Goal: Feedback & Contribution: Submit feedback/report problem

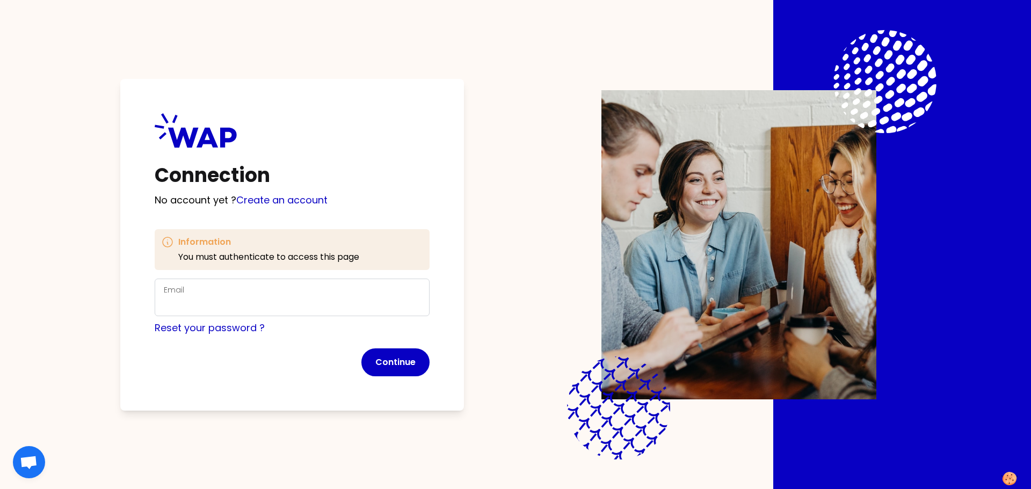
click at [214, 292] on div "Email" at bounding box center [292, 298] width 257 height 28
type input "lanna.langley@cevalogistics.com"
click at [387, 361] on button "Continue" at bounding box center [395, 363] width 68 height 28
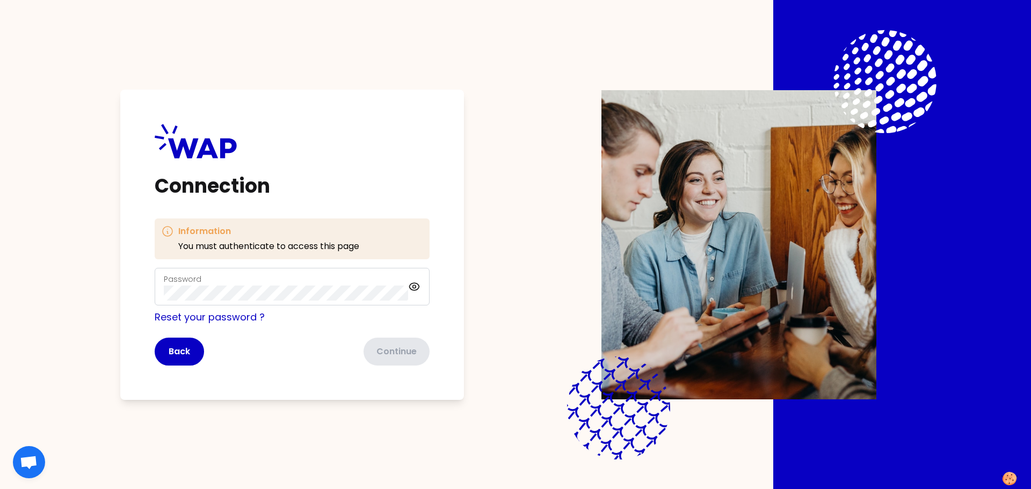
click at [253, 277] on div "Password" at bounding box center [286, 287] width 244 height 28
click at [206, 254] on div "Information You must authenticate to access this page Password Reset your passw…" at bounding box center [292, 292] width 275 height 147
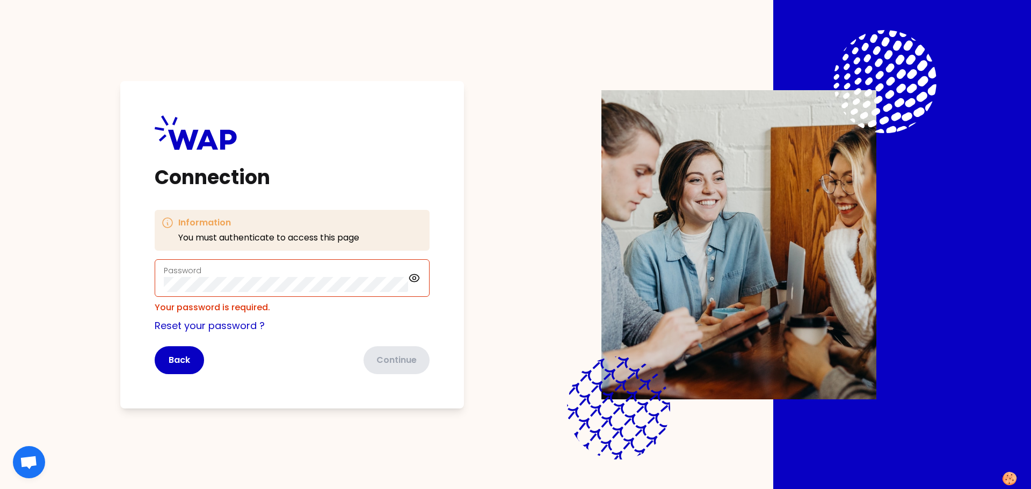
click at [204, 269] on div "Password" at bounding box center [286, 278] width 244 height 28
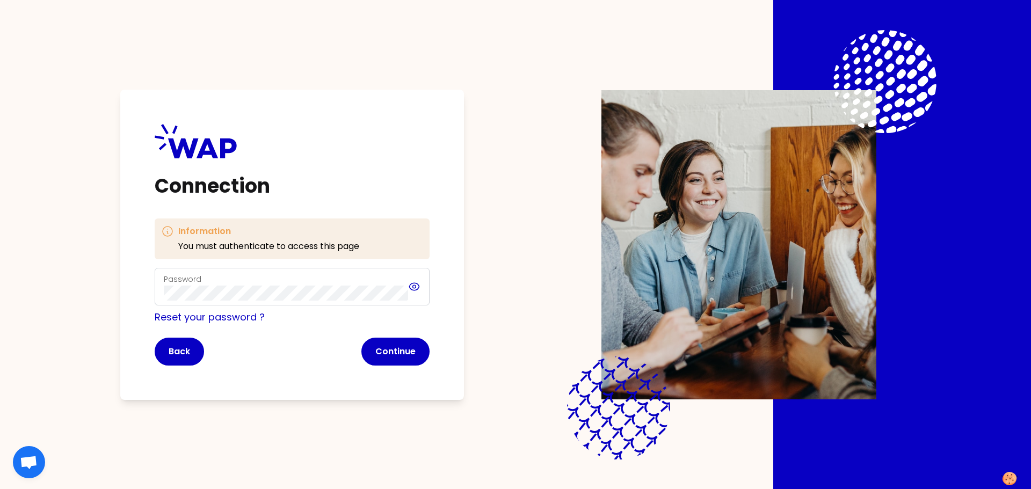
click at [416, 286] on icon at bounding box center [414, 286] width 3 height 3
click at [415, 358] on button "Continue" at bounding box center [395, 352] width 68 height 28
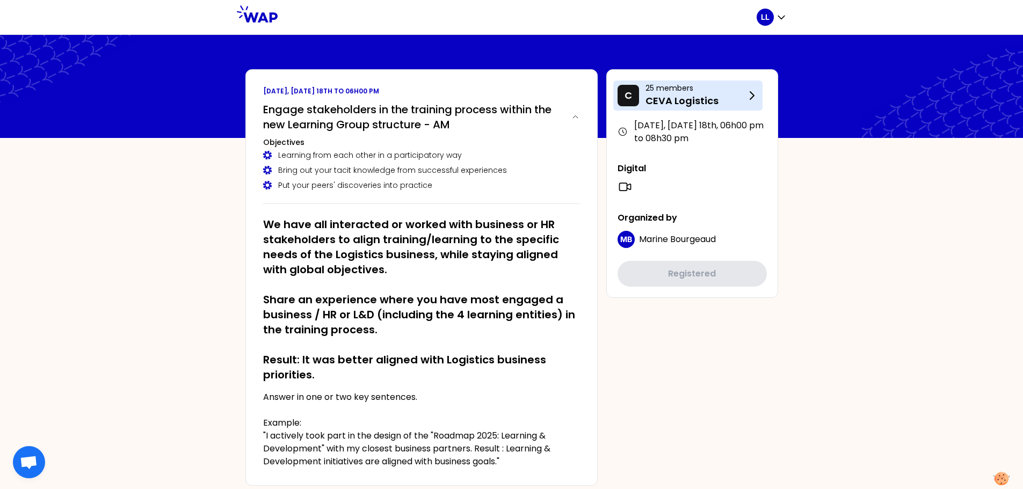
click at [701, 103] on p "CEVA Logistics" at bounding box center [696, 100] width 100 height 15
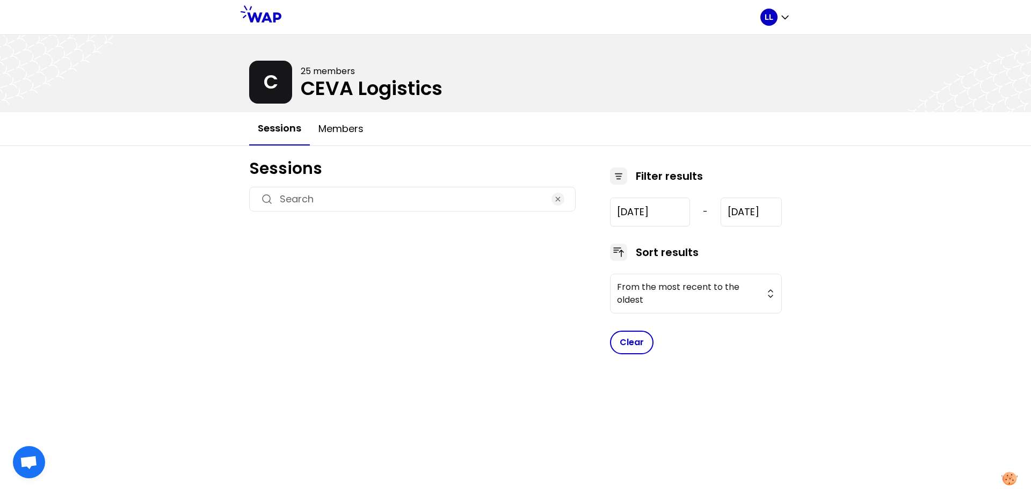
type input "2025-6-18"
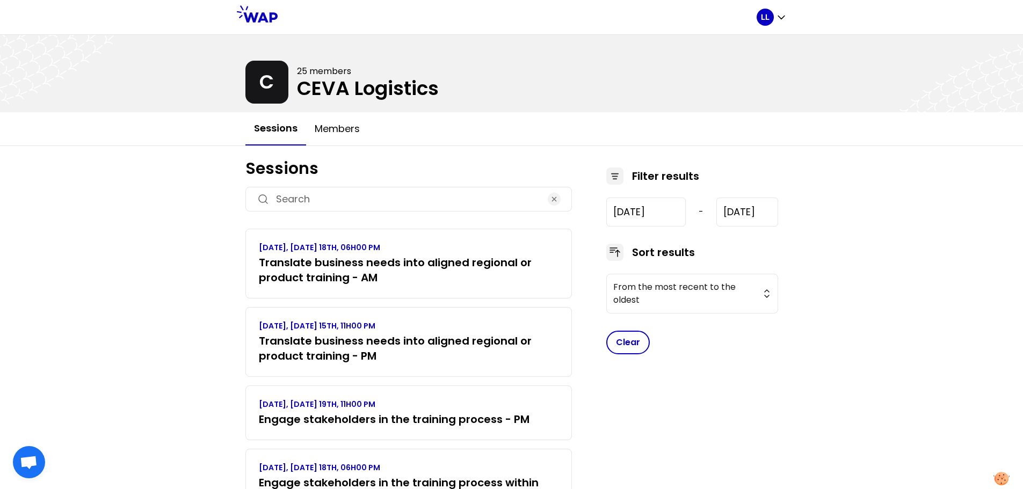
click at [334, 261] on h3 "Translate business needs into aligned regional or product training - AM" at bounding box center [409, 270] width 300 height 30
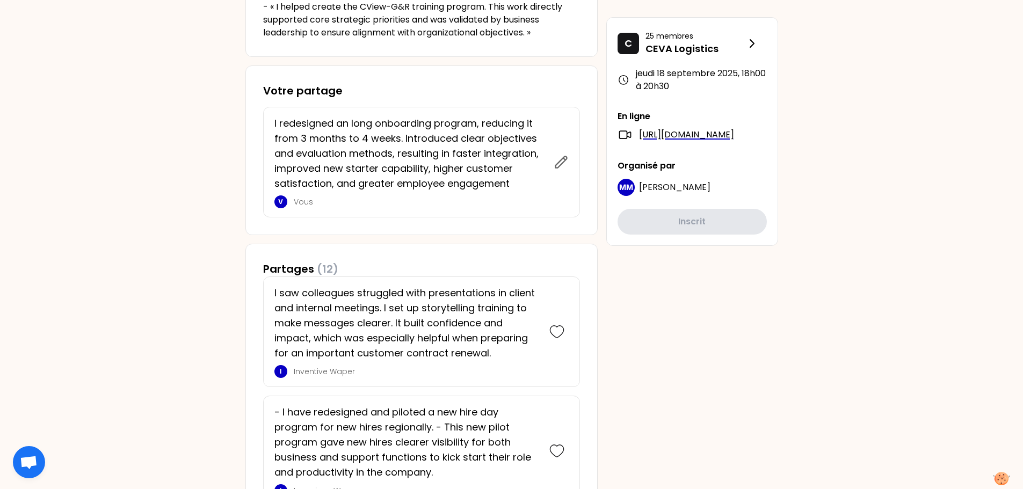
scroll to position [215, 0]
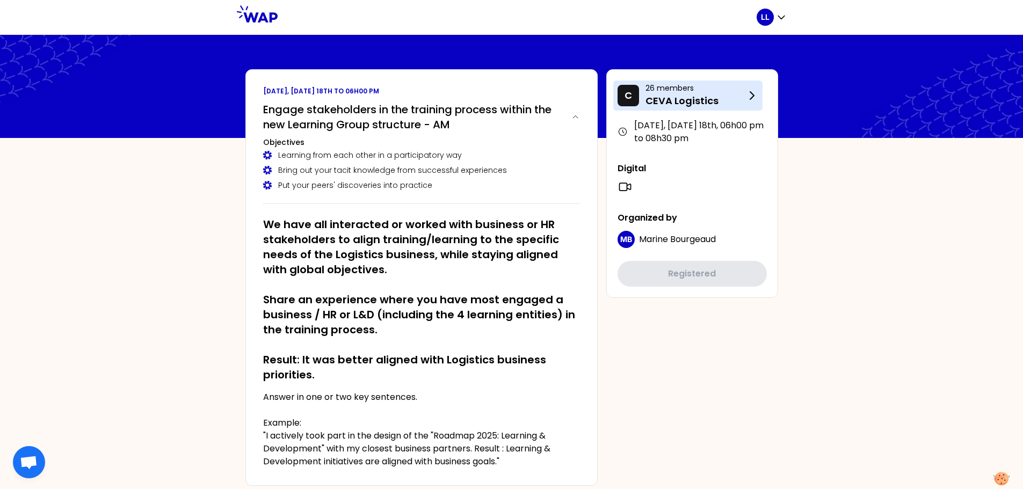
click at [755, 95] on icon at bounding box center [752, 95] width 13 height 13
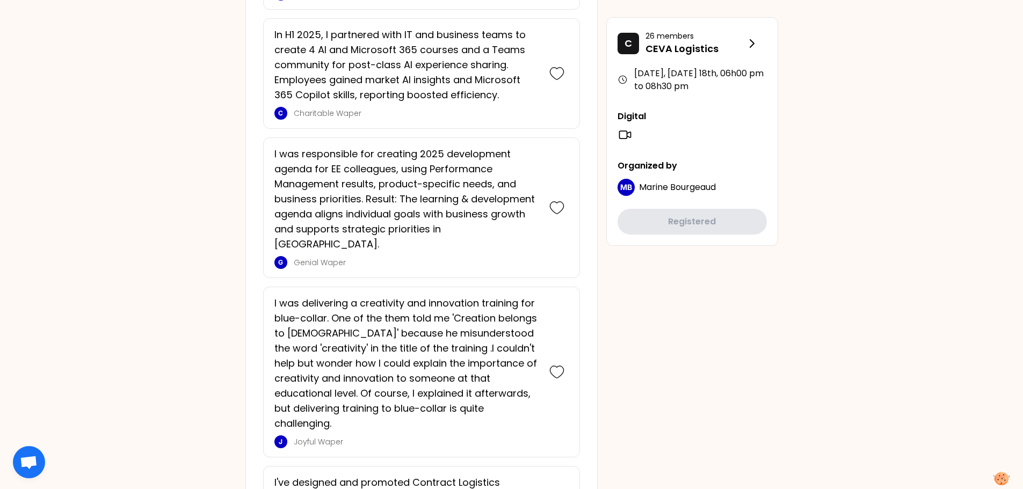
scroll to position [752, 0]
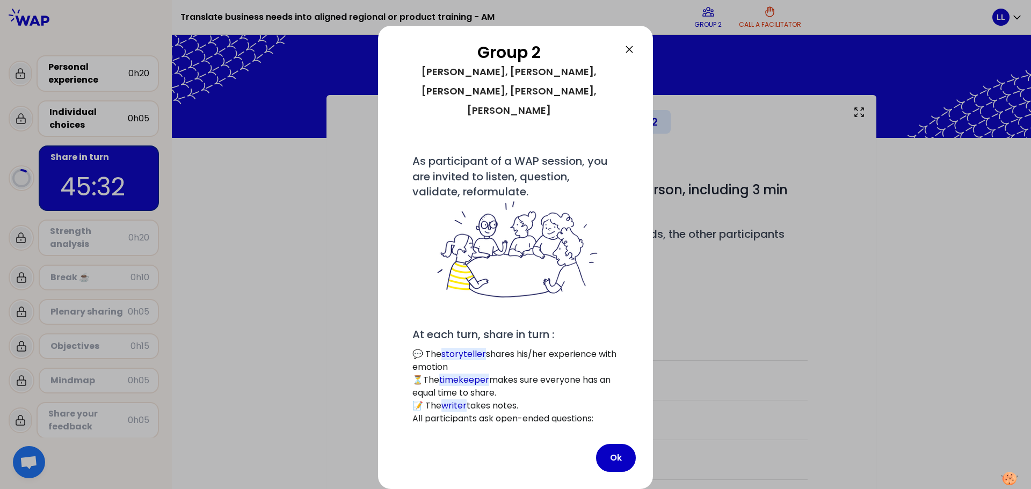
click at [628, 50] on icon at bounding box center [629, 49] width 6 height 6
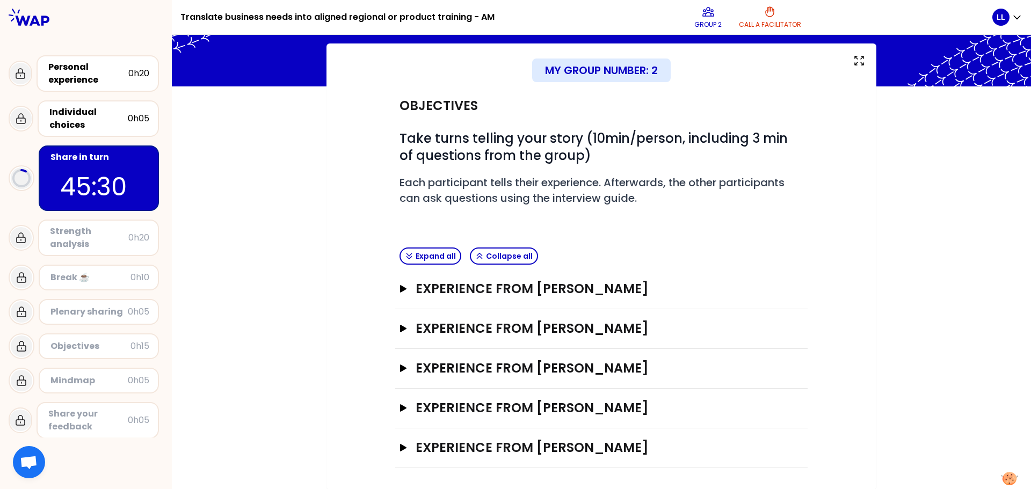
scroll to position [52, 0]
click at [520, 449] on h3 "Experience from Sylvia Kleimann" at bounding box center [592, 447] width 352 height 17
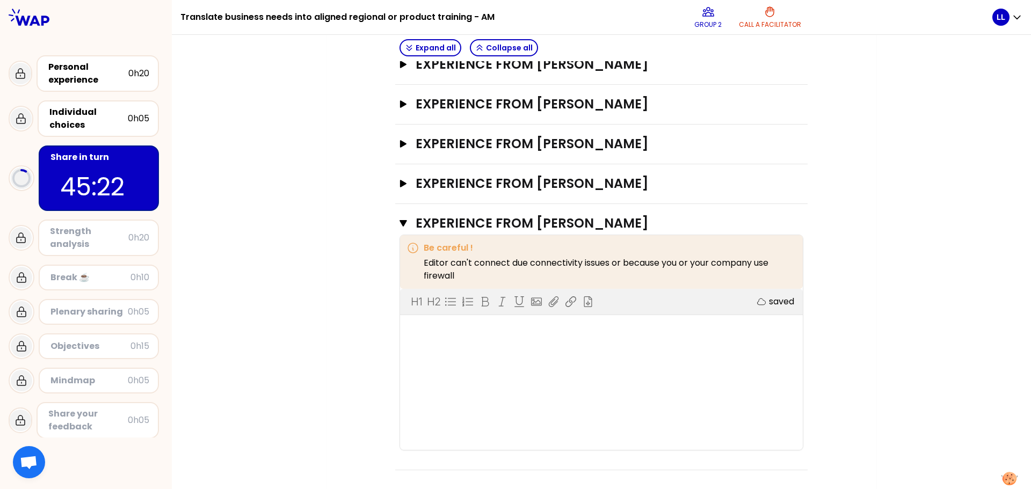
scroll to position [279, 0]
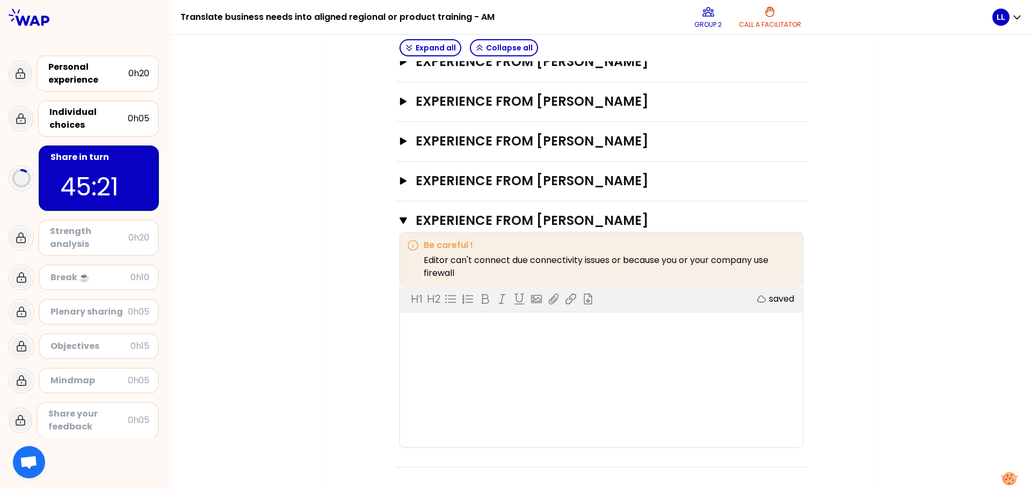
click at [446, 337] on div "H1 H2 Export saved" at bounding box center [601, 366] width 403 height 161
click at [420, 330] on div at bounding box center [601, 327] width 381 height 13
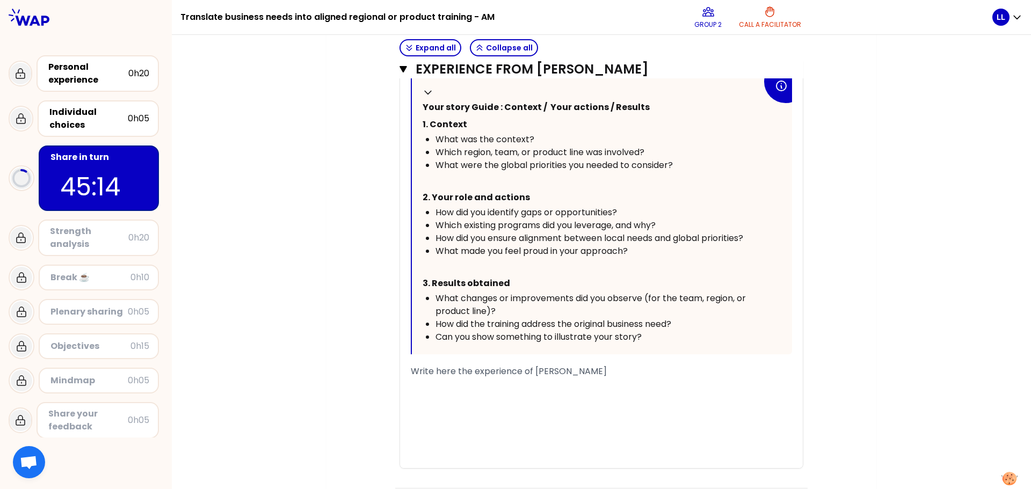
scroll to position [654, 0]
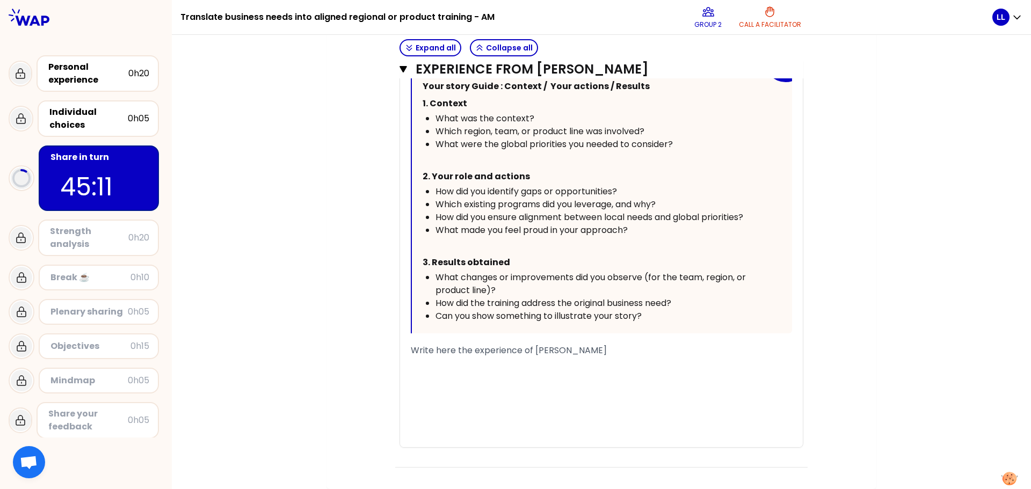
click at [433, 365] on div "﻿" at bounding box center [601, 363] width 381 height 13
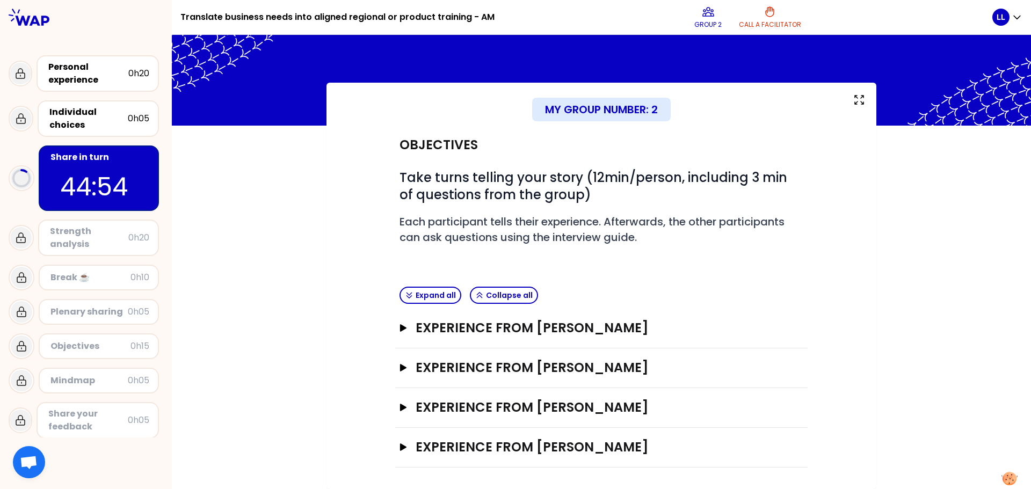
scroll to position [12, 0]
click at [482, 450] on h3 "Experience from Sylvia Kleimann" at bounding box center [592, 447] width 352 height 17
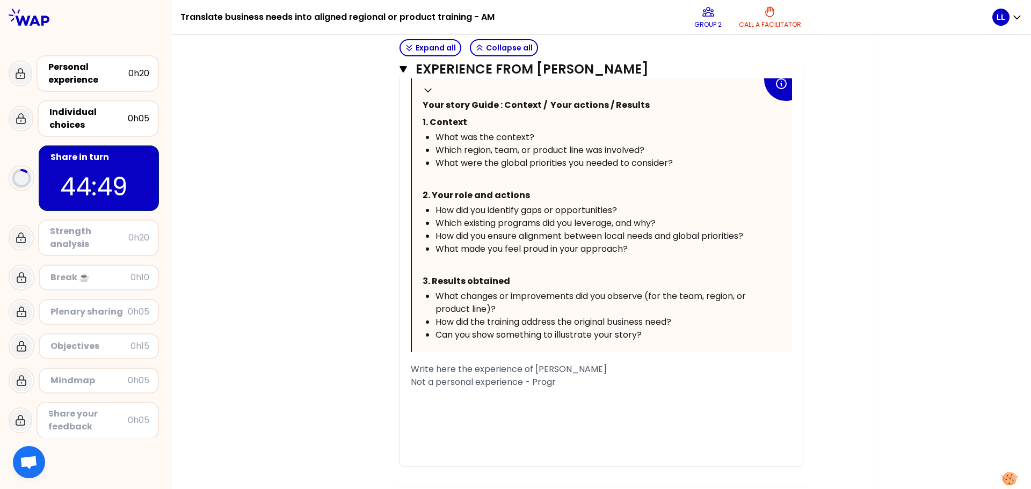
scroll to position [614, 0]
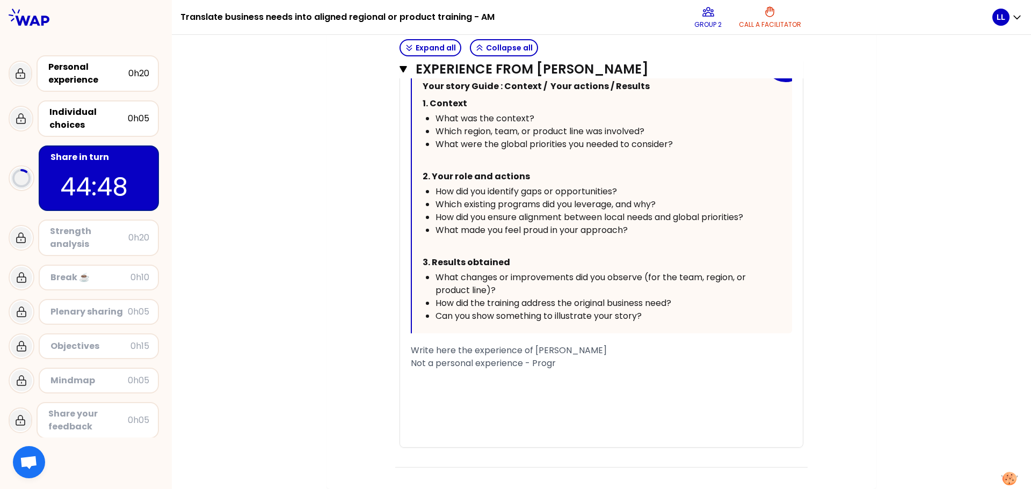
click at [563, 366] on div "Not a personal experience - Progr" at bounding box center [601, 363] width 381 height 13
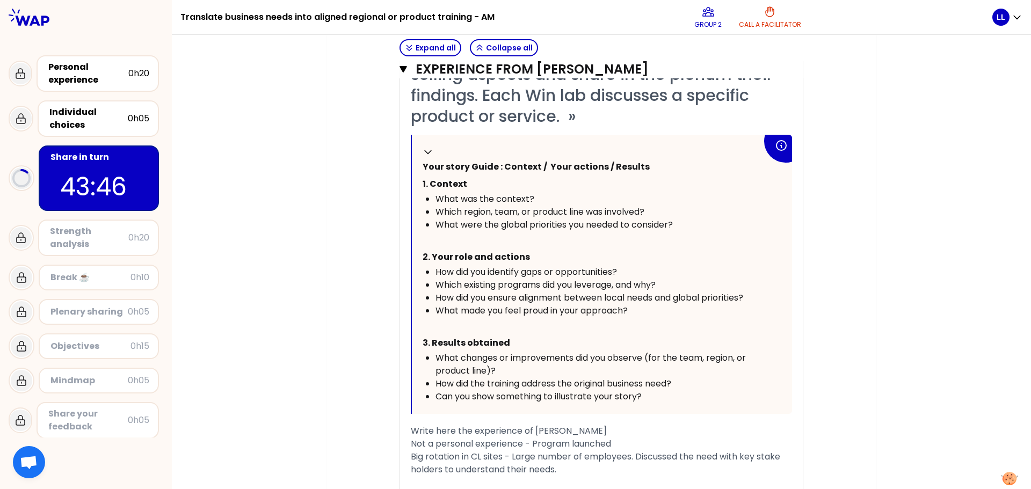
scroll to position [666, 0]
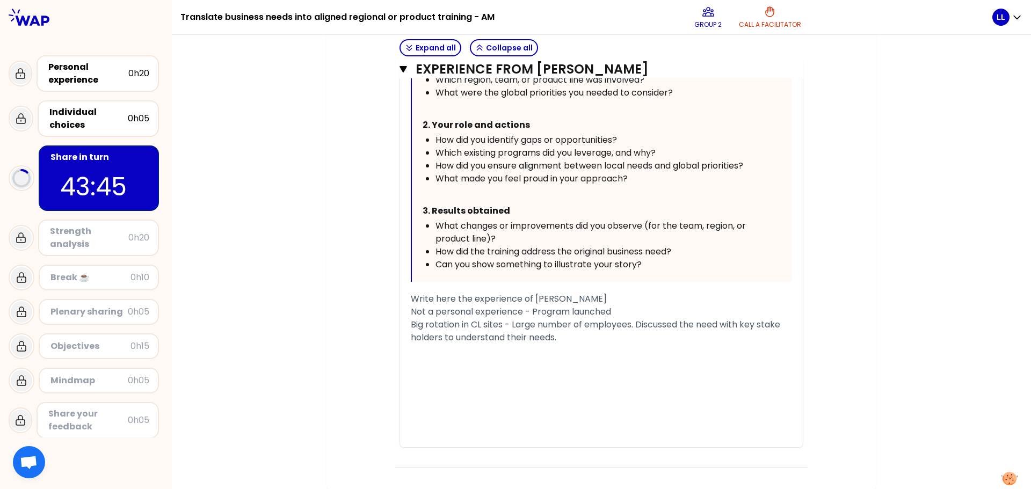
click at [426, 351] on div at bounding box center [601, 357] width 381 height 26
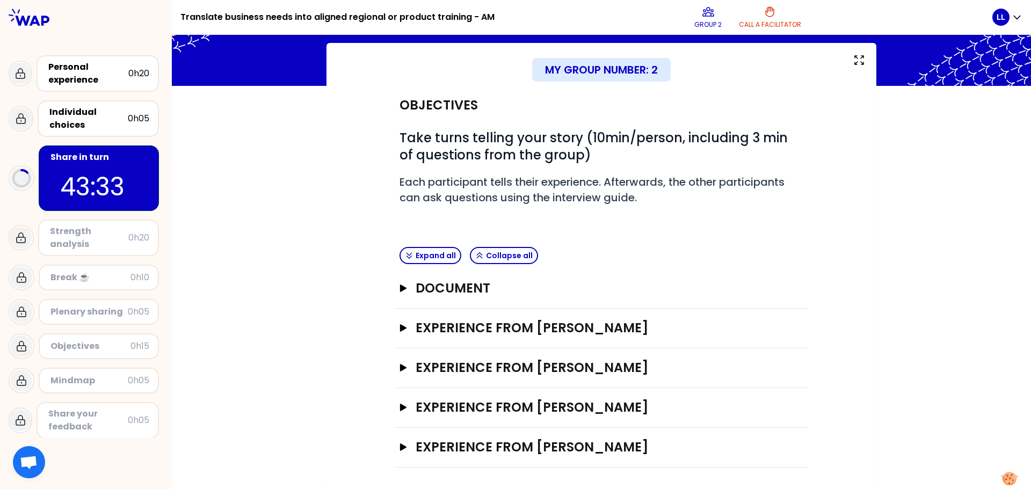
scroll to position [52, 0]
click at [446, 446] on h3 "Experience from Sylvia Kleimann" at bounding box center [592, 447] width 352 height 17
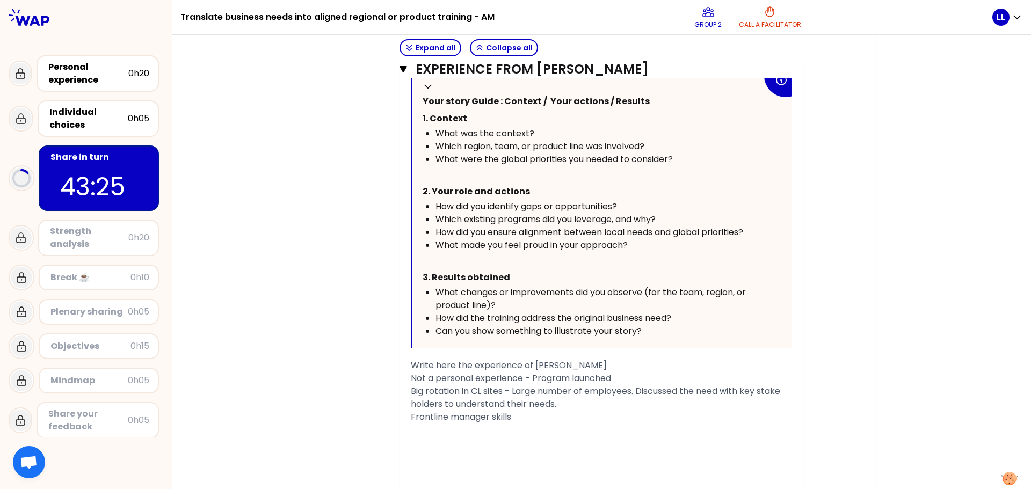
scroll to position [706, 0]
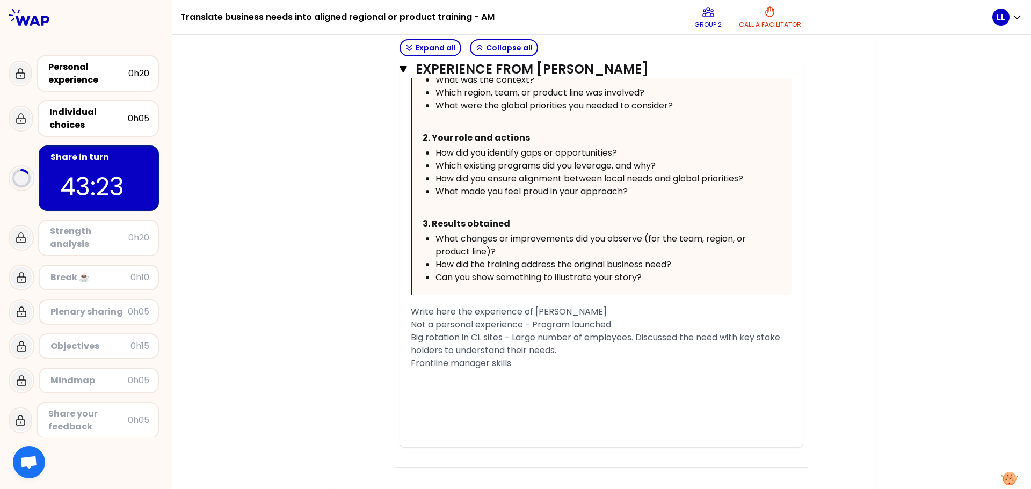
click at [520, 357] on div "Frontline manager skills" at bounding box center [601, 363] width 381 height 13
click at [410, 349] on div "« We created Win Labs to engage BDs in learning from the best. Real use cases a…" at bounding box center [601, 154] width 403 height 587
click at [411, 357] on span "Frontline manager skills" at bounding box center [461, 363] width 100 height 12
click at [540, 357] on span "Required to develop Frontline manager skills" at bounding box center [504, 363] width 187 height 12
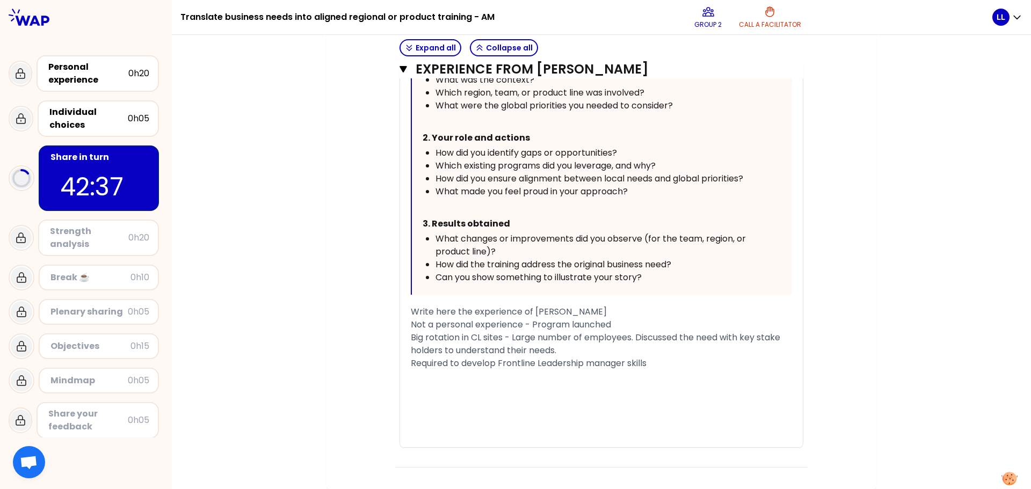
click at [628, 357] on span "Required to develop Frontline Leadership manager skills" at bounding box center [529, 363] width 236 height 12
click at [696, 357] on div "Required to develop Frontline Leadership management skills" at bounding box center [601, 363] width 381 height 13
click at [604, 391] on div "﻿" at bounding box center [601, 389] width 381 height 13
click at [411, 357] on span "Required to develop Frontline Leadership management skills" at bounding box center [539, 363] width 257 height 12
click at [700, 357] on div "Required to develop Frontline Leadership management skills" at bounding box center [601, 363] width 381 height 13
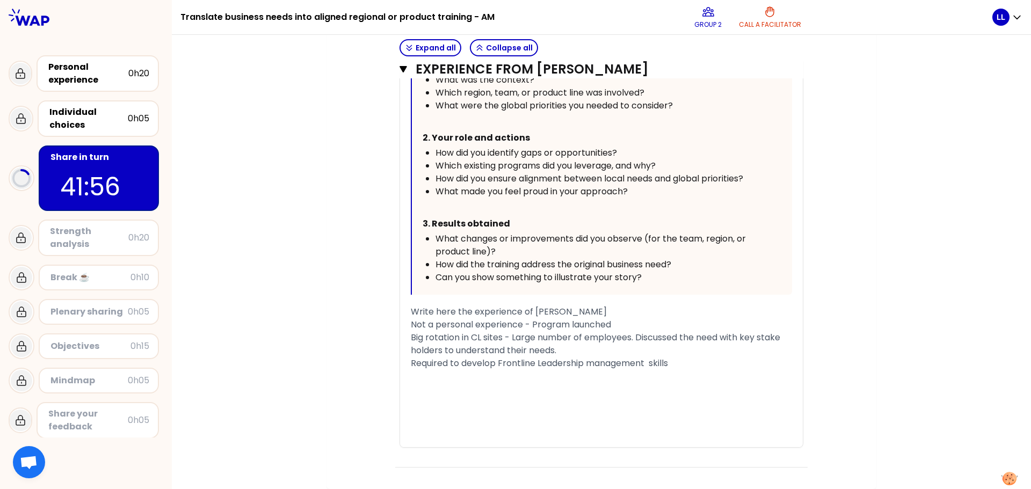
click at [413, 306] on span "Write here the experience of Sylvia Kleimann" at bounding box center [509, 312] width 196 height 12
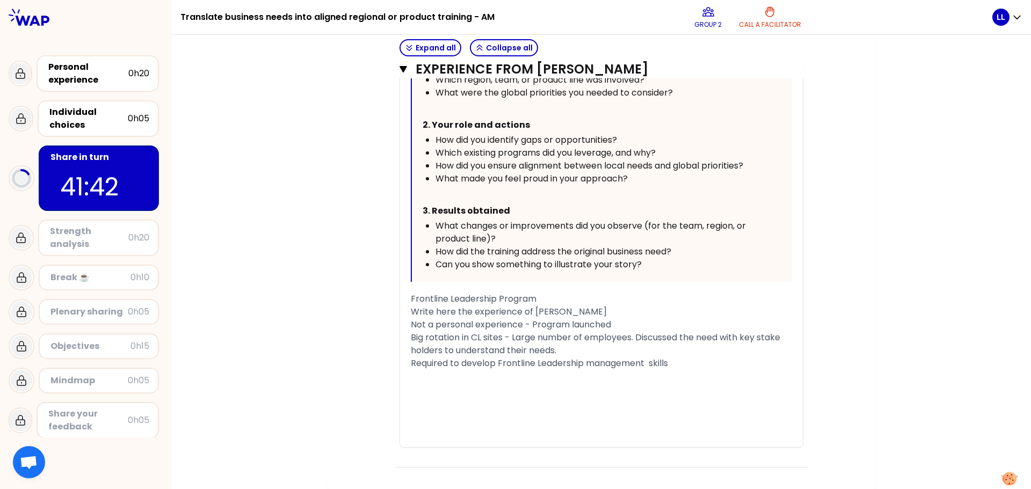
click at [504, 336] on span "Big rotation in CL sites - Large number of employees. Discussed the need with k…" at bounding box center [597, 343] width 372 height 25
click at [411, 361] on span "Required to develop Frontline Leadership management skills" at bounding box center [539, 363] width 257 height 12
click at [508, 337] on span "Big rotation in CL sites/products - Large number of employees. Discussed the ne…" at bounding box center [597, 343] width 372 height 25
click at [606, 337] on span "Big rotation in CL products - Large number of employees. Discussed the need wit…" at bounding box center [593, 343] width 365 height 25
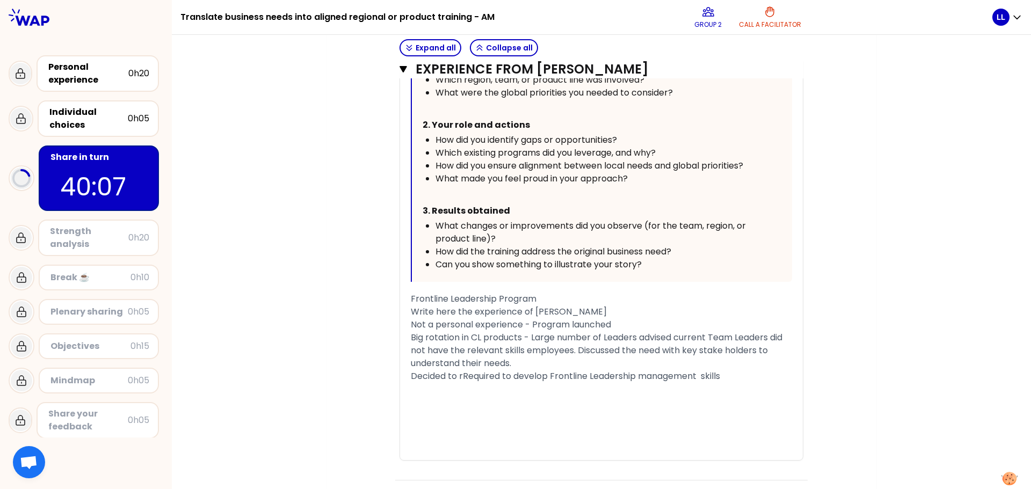
click at [524, 349] on span "Big rotation in CL products - Large number of Leaders advised current Team Lead…" at bounding box center [598, 350] width 374 height 38
drag, startPoint x: 730, startPoint y: 376, endPoint x: 417, endPoint y: 382, distance: 312.7
click at [417, 382] on div "Decided to rRequired to develop Frontline Leadership management skills" at bounding box center [601, 376] width 381 height 13
drag, startPoint x: 442, startPoint y: 402, endPoint x: 458, endPoint y: 385, distance: 23.2
click at [443, 396] on div "﻿" at bounding box center [601, 389] width 381 height 13
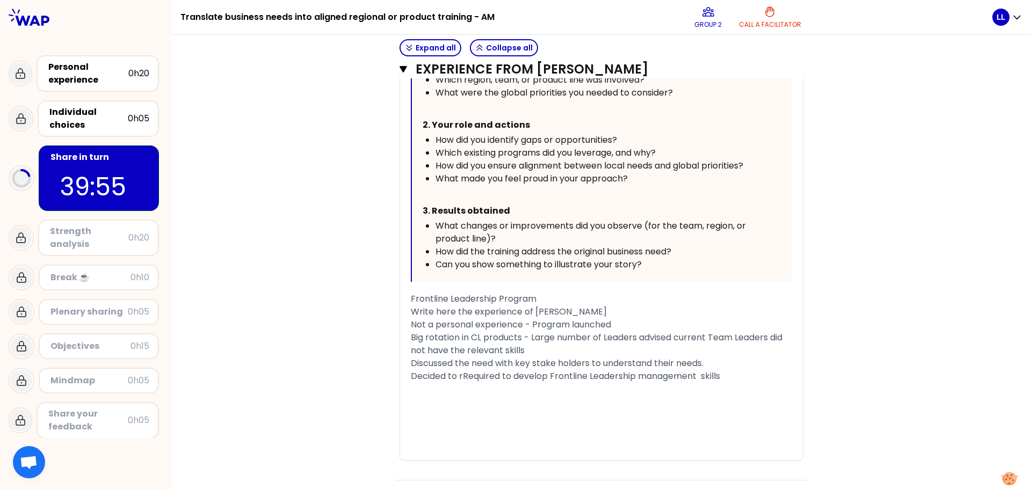
click at [461, 375] on span "Decided to rRequired to develop Frontline Leadership management skills" at bounding box center [565, 376] width 309 height 12
click at [423, 383] on div "Decided to Required to develop Frontline Leadership management skills" at bounding box center [601, 376] width 381 height 13
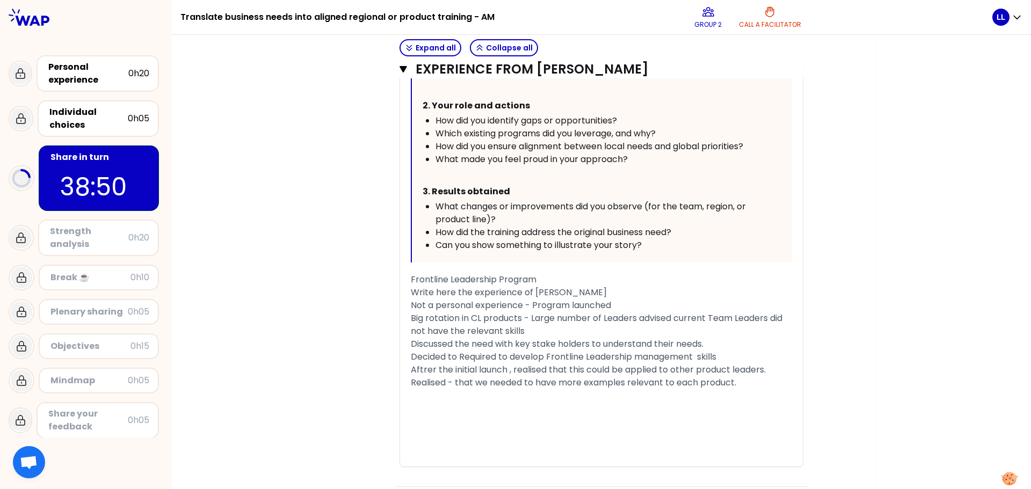
scroll to position [744, 0]
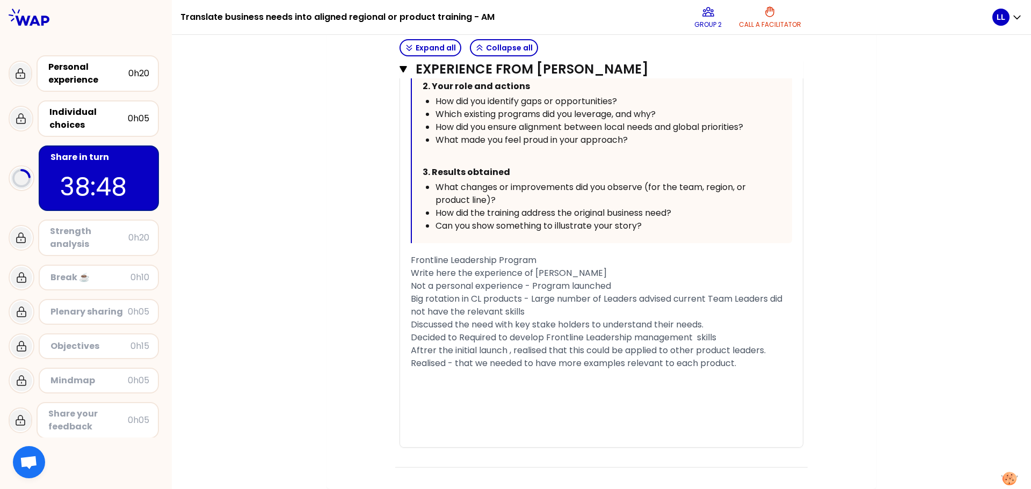
click at [417, 374] on div "﻿" at bounding box center [601, 376] width 381 height 13
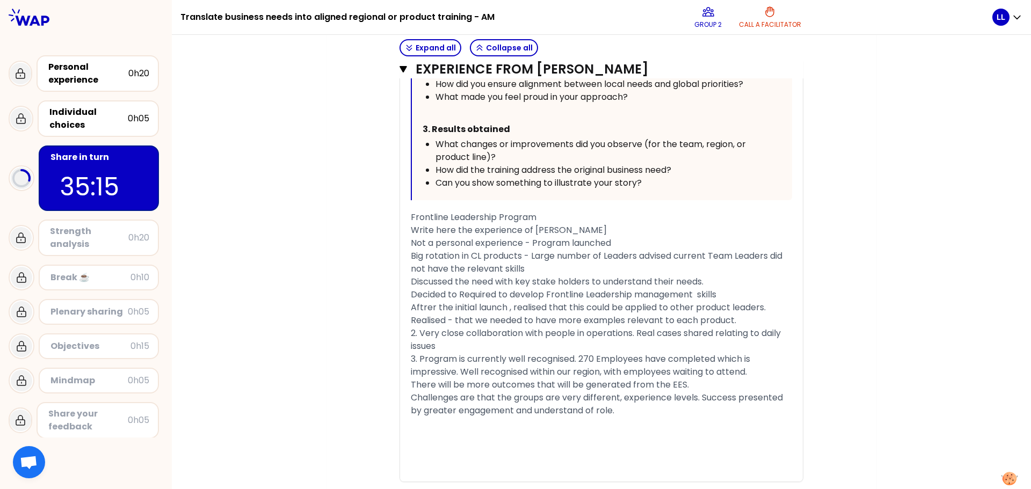
scroll to position [822, 0]
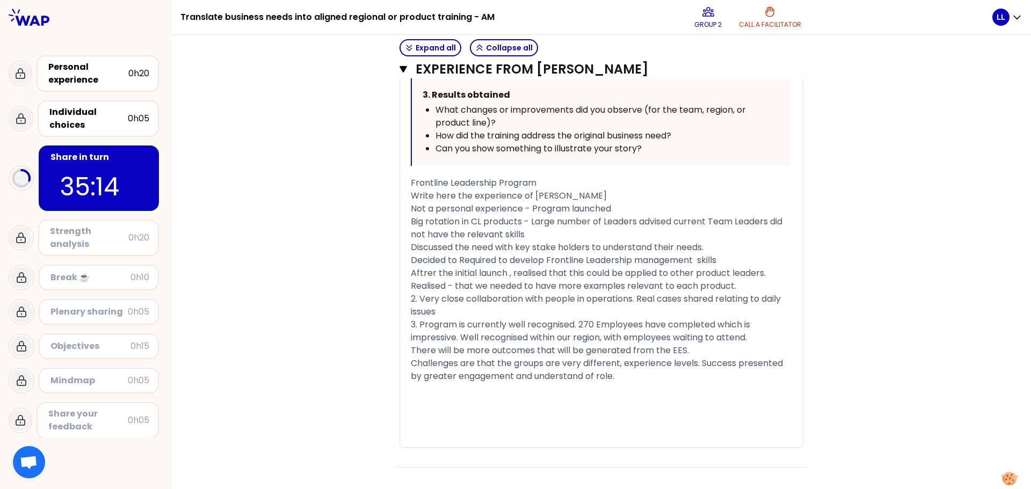
click at [420, 392] on div "﻿" at bounding box center [601, 389] width 381 height 13
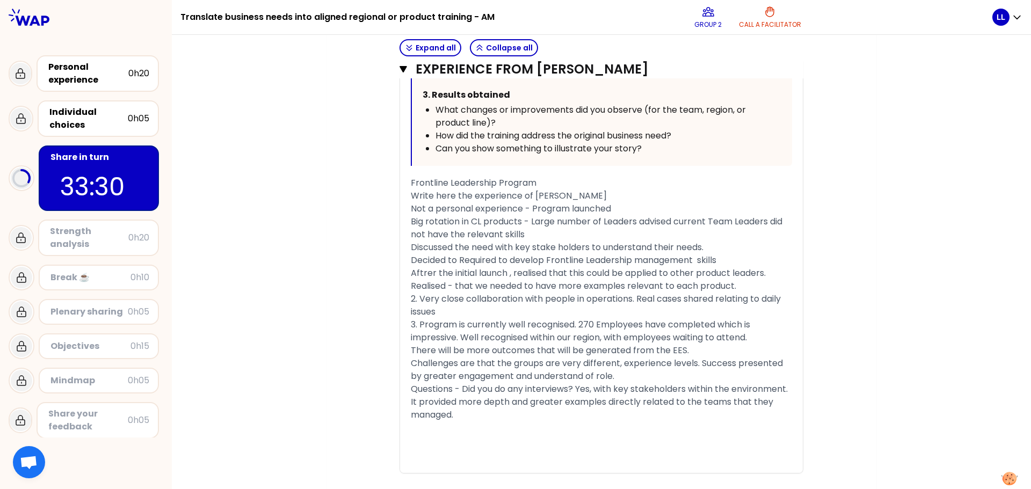
click at [455, 391] on span "Questions - Did you do any interviews? Yes, with key stakeholders within the en…" at bounding box center [600, 402] width 379 height 38
click at [471, 412] on div "Question - Did you do any interviews? Yes, with key stakeholders within the env…" at bounding box center [601, 402] width 381 height 39
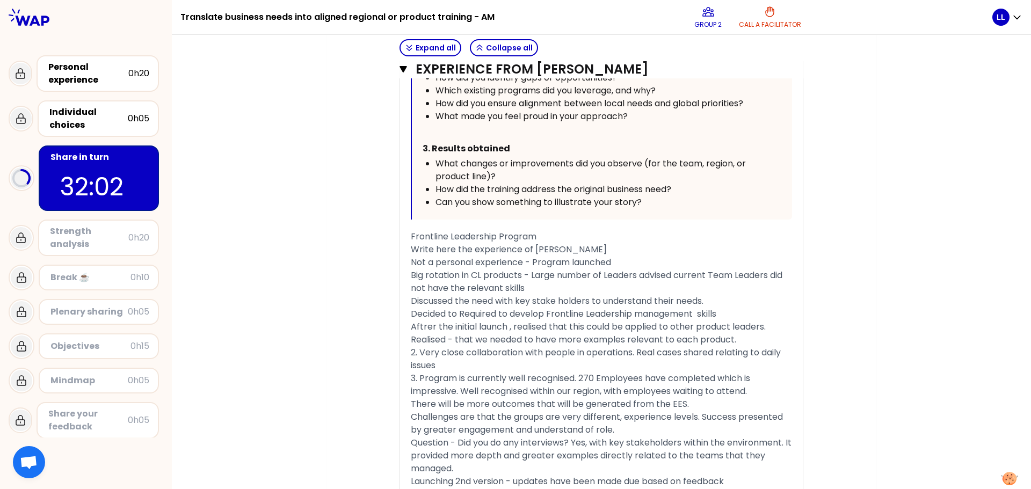
scroll to position [861, 0]
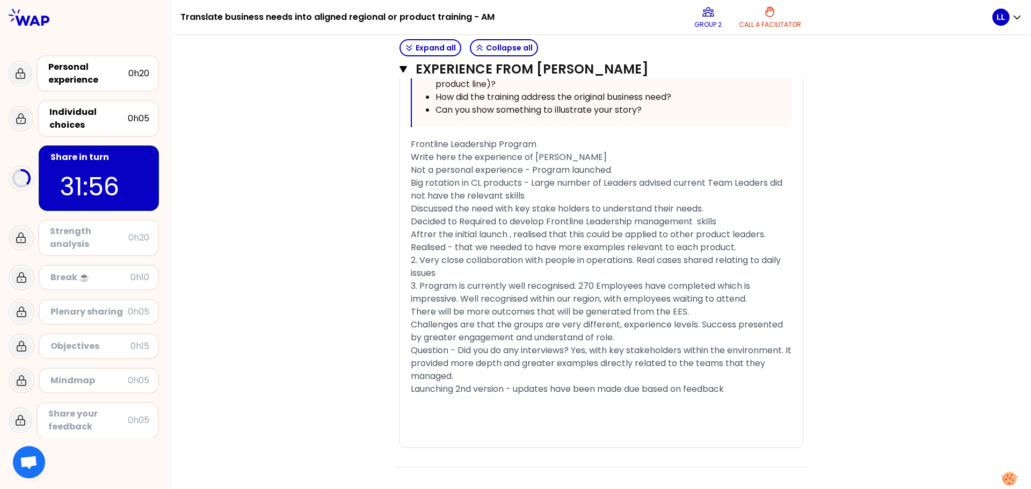
click at [413, 171] on span "Not a personal experience - Program launched" at bounding box center [511, 170] width 200 height 12
click at [413, 167] on span "Not a personal experience - Program launched" at bounding box center [511, 170] width 200 height 12
click at [422, 403] on div "﻿" at bounding box center [601, 402] width 381 height 13
click at [474, 389] on span "Launching 2nd version - updates have been made due based on feedback" at bounding box center [567, 389] width 313 height 12
click at [559, 401] on div "Question - Delivery of training -" at bounding box center [601, 402] width 381 height 13
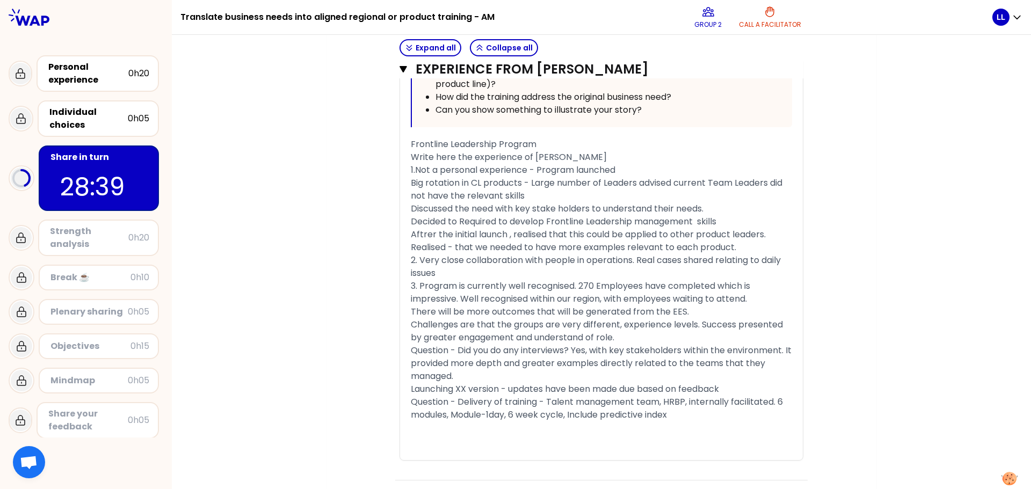
click at [601, 417] on span "Question - Delivery of training - Talent management team, HRBP, internally faci…" at bounding box center [598, 408] width 374 height 25
click at [718, 412] on div "Question - Delivery of training - Talent management team, HRBP, internally faci…" at bounding box center [601, 409] width 381 height 26
click at [423, 435] on div "﻿" at bounding box center [601, 428] width 381 height 13
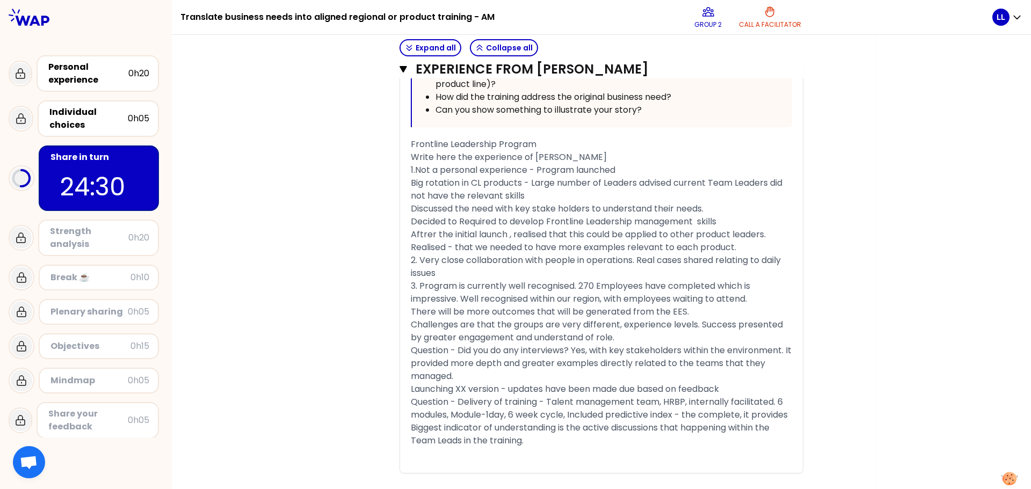
click at [497, 143] on span "Frontline Leadership Program" at bounding box center [474, 144] width 126 height 12
click at [558, 143] on div "Frontline Leadership Program" at bounding box center [601, 144] width 381 height 13
drag, startPoint x: 640, startPoint y: 140, endPoint x: 591, endPoint y: 142, distance: 49.5
click at [591, 142] on div "Frontline Leadership Program - Blue collar (mostly)" at bounding box center [601, 144] width 381 height 13
click at [544, 447] on div "Biggest indicator of understanding is the active discussions that happening wit…" at bounding box center [601, 435] width 381 height 26
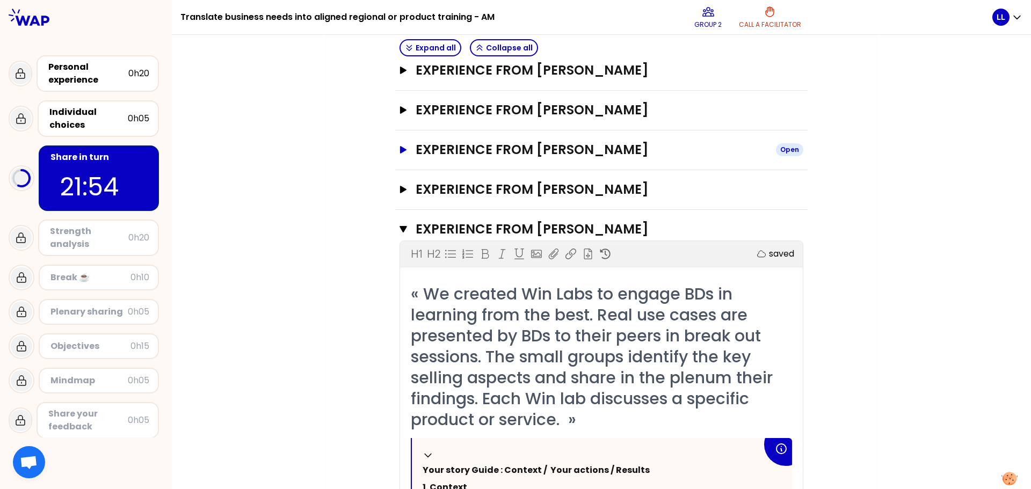
scroll to position [270, 0]
click at [779, 252] on p "saved" at bounding box center [781, 254] width 25 height 13
click at [716, 255] on div "saved" at bounding box center [704, 254] width 179 height 13
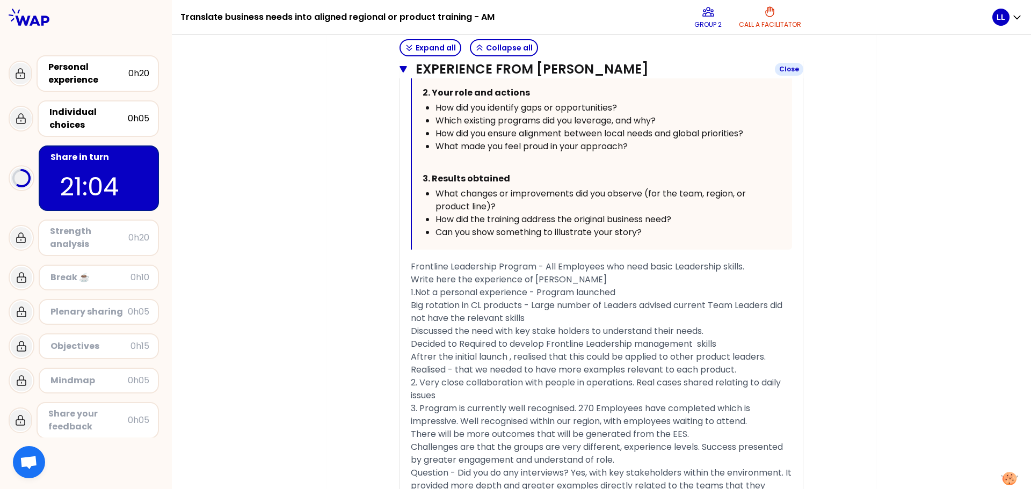
scroll to position [792, 0]
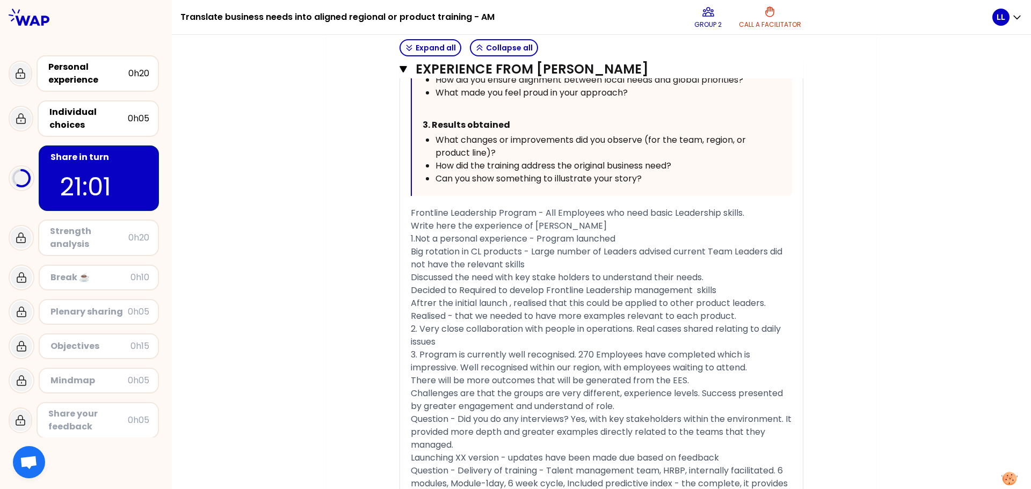
click at [415, 240] on span "1.Not a personal experience - Program launched" at bounding box center [513, 239] width 205 height 12
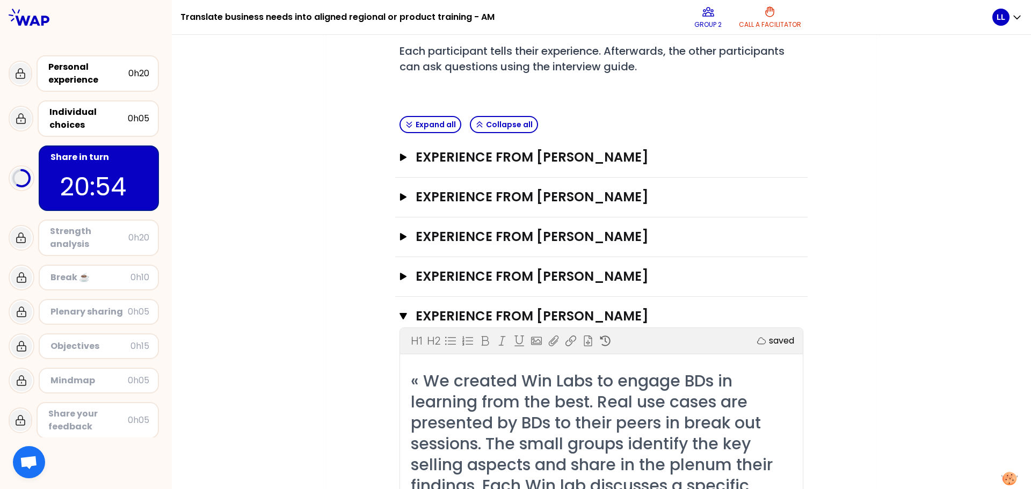
scroll to position [0, 0]
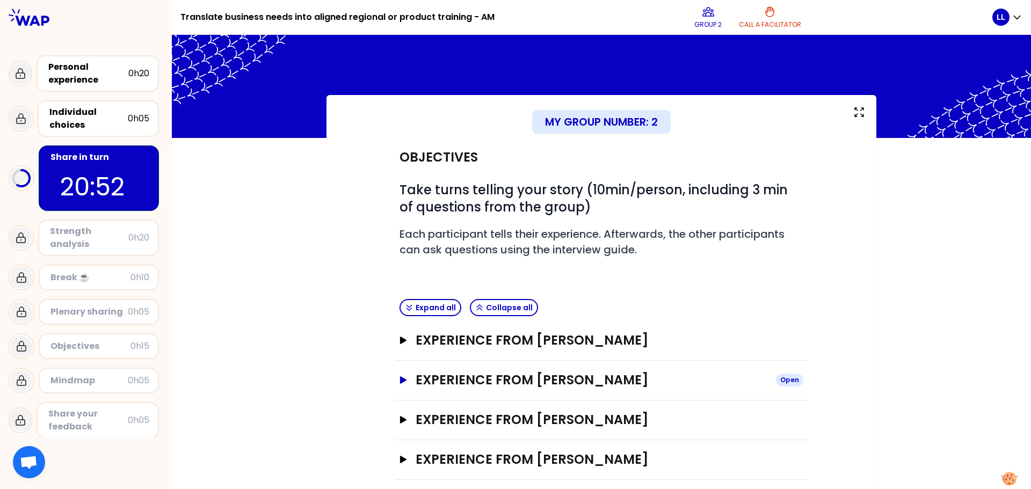
click at [495, 382] on h3 "Experience from Lanna Langley" at bounding box center [592, 380] width 352 height 17
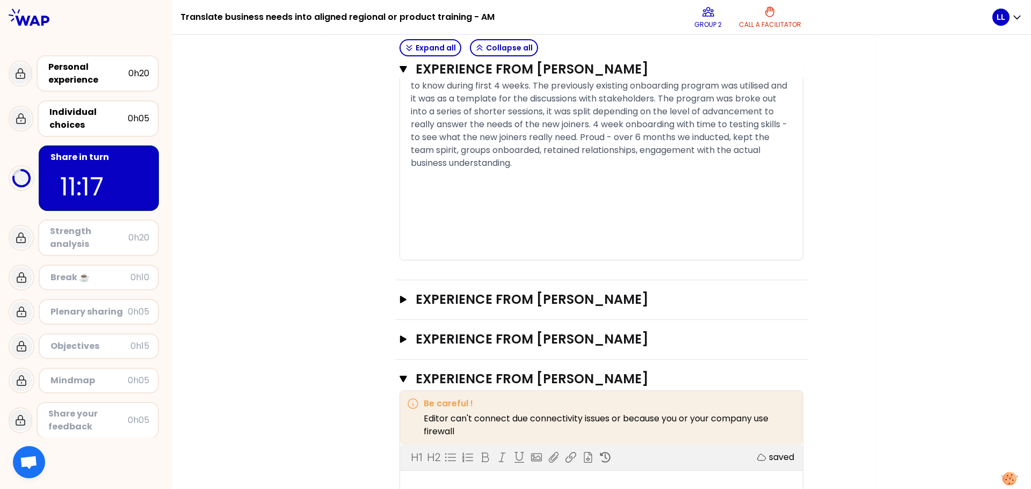
scroll to position [859, 0]
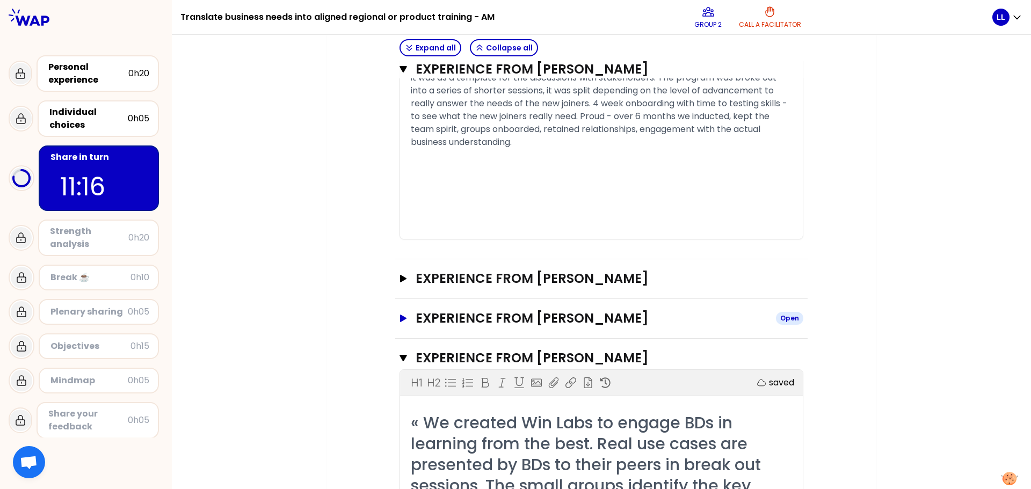
click at [529, 319] on h3 "Experience from Aleksandra Lukoszczyk-Trzak" at bounding box center [592, 318] width 352 height 17
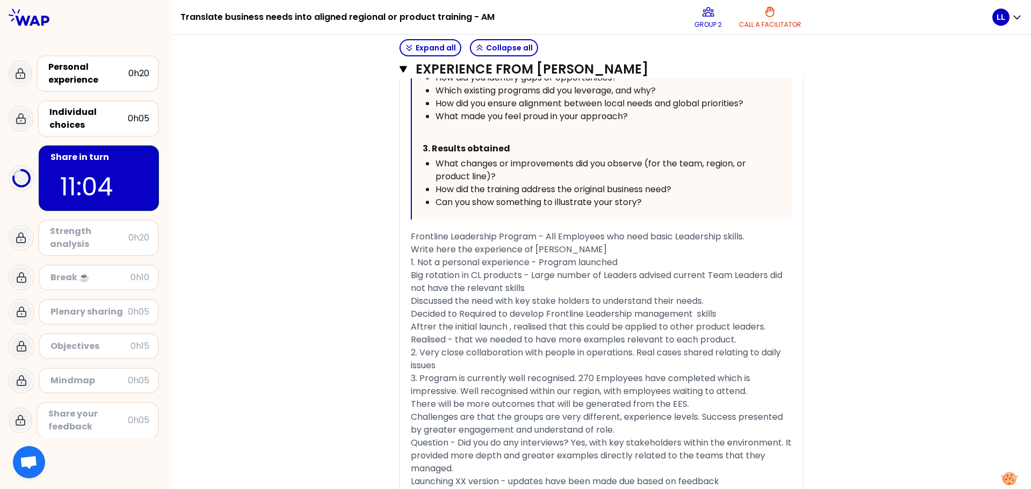
scroll to position [2058, 0]
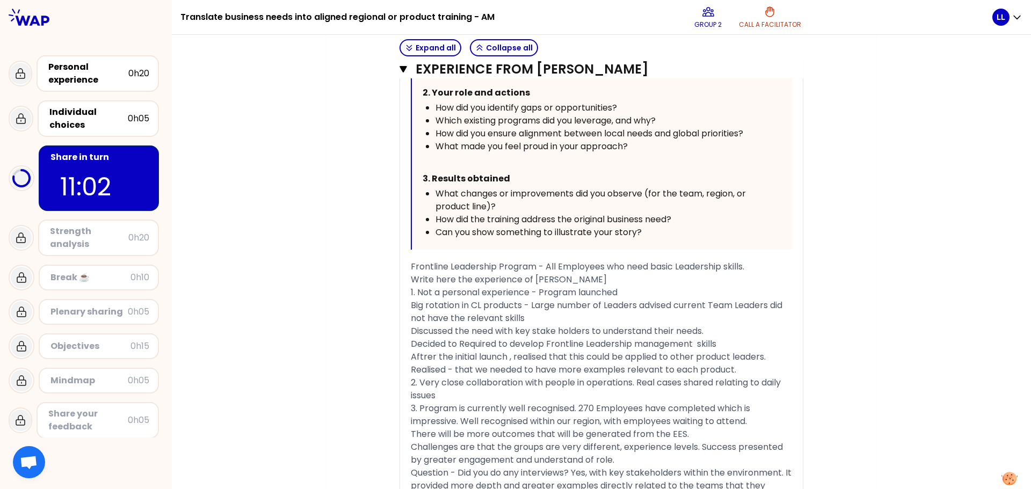
drag, startPoint x: 763, startPoint y: 416, endPoint x: 403, endPoint y: 271, distance: 388.7
click at [403, 271] on div "« We created Win Labs to engage BDs in learning from the best. Real use cases a…" at bounding box center [601, 206] width 403 height 780
copy div "Frontline Leadership Program - All Employees who need basic Leadership skills. …"
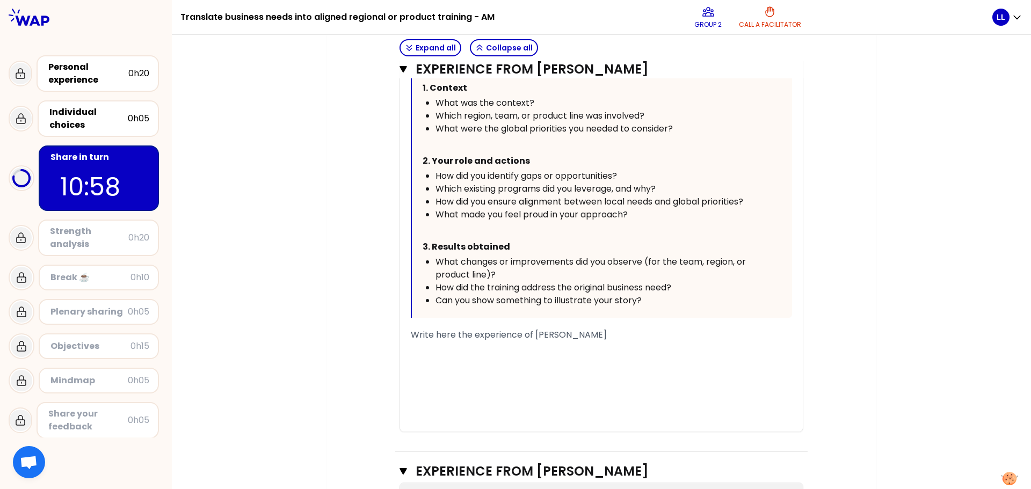
scroll to position [1306, 0]
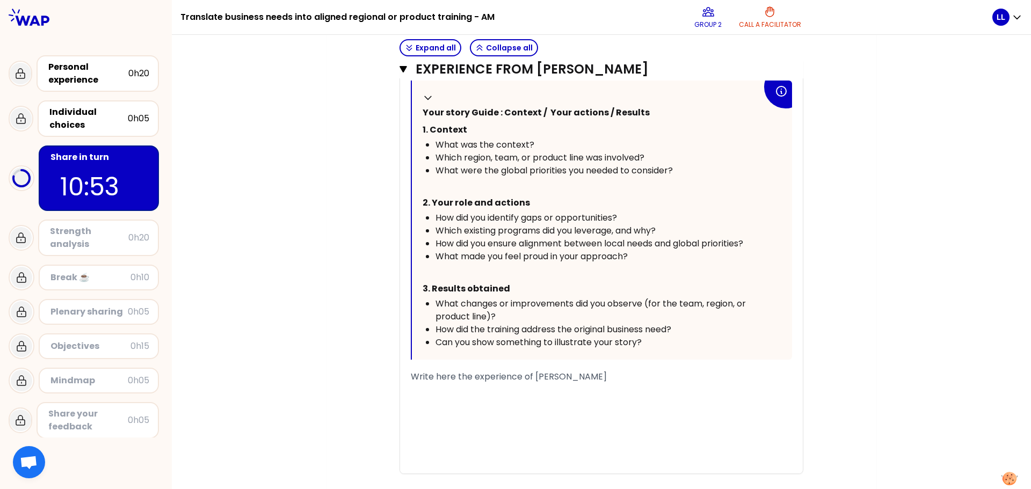
click at [419, 388] on div "﻿" at bounding box center [601, 390] width 381 height 13
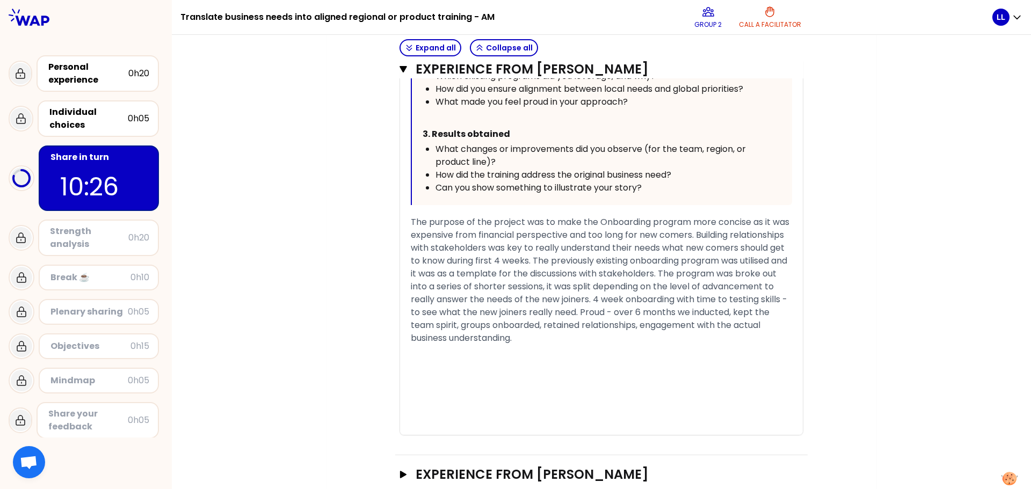
scroll to position [331, 0]
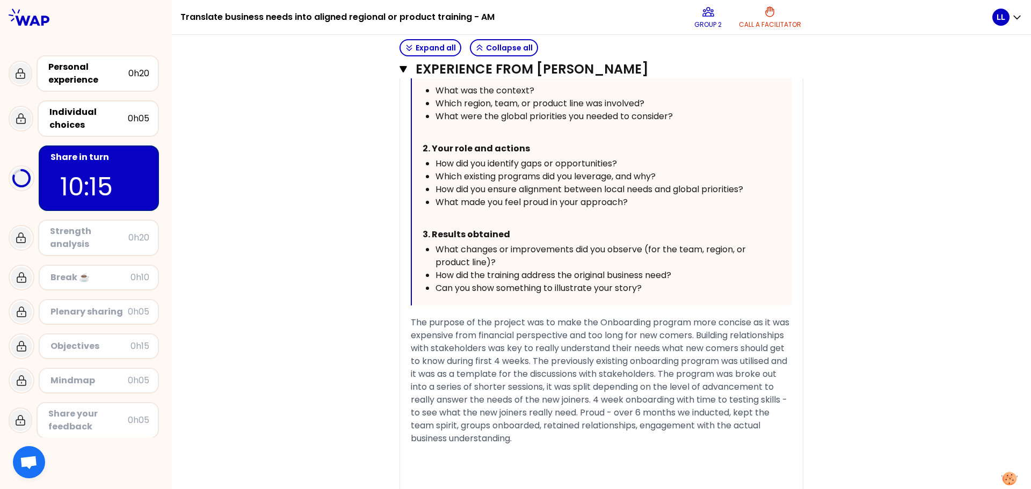
scroll to position [599, 0]
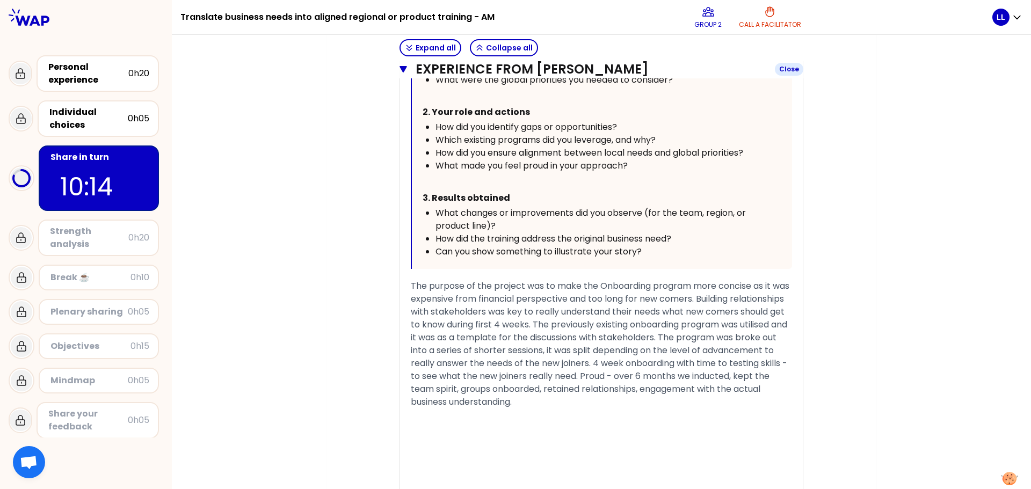
click at [402, 67] on icon "button" at bounding box center [404, 69] width 8 height 6
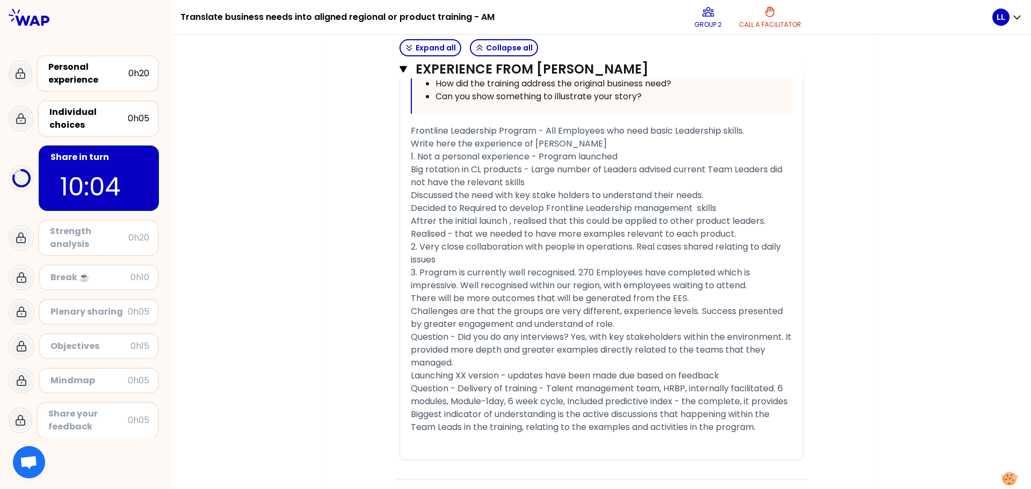
scroll to position [1727, 0]
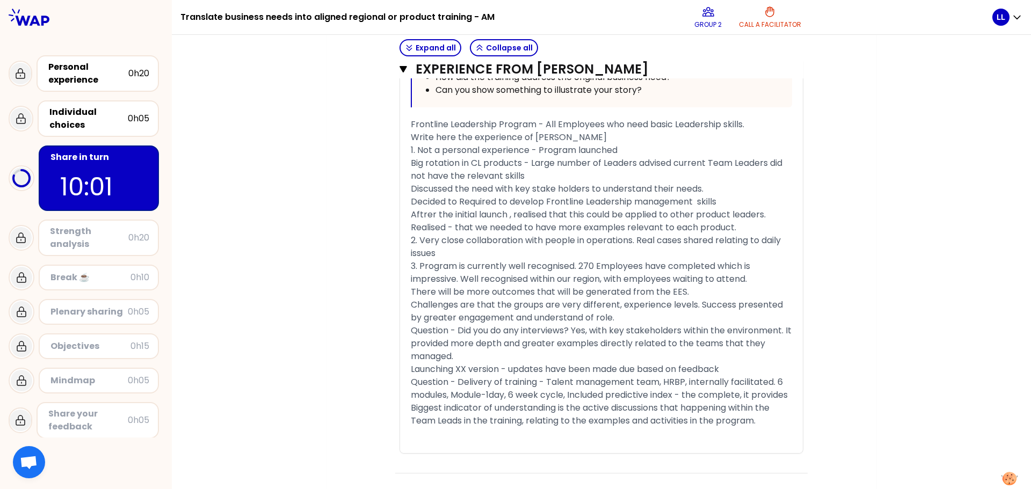
drag, startPoint x: 767, startPoint y: 462, endPoint x: 399, endPoint y: 153, distance: 480.3
click at [399, 153] on div "Experience from Sylvia Kleimann Close H1 H2 Export saved « We created Win Labs …" at bounding box center [601, 37] width 413 height 874
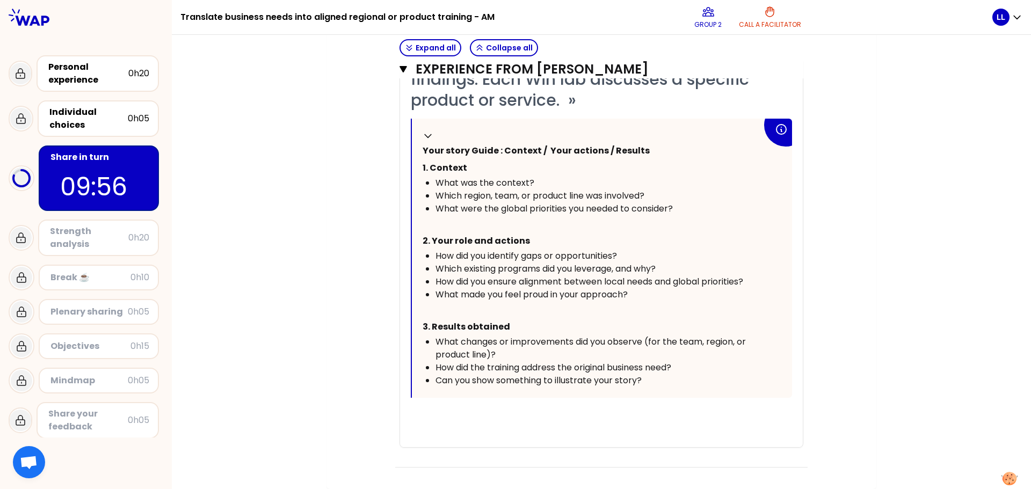
scroll to position [1463, 0]
click at [439, 404] on div "« We created Win Labs to engage BDs in learning from the best. Real use cases a…" at bounding box center [601, 205] width 381 height 483
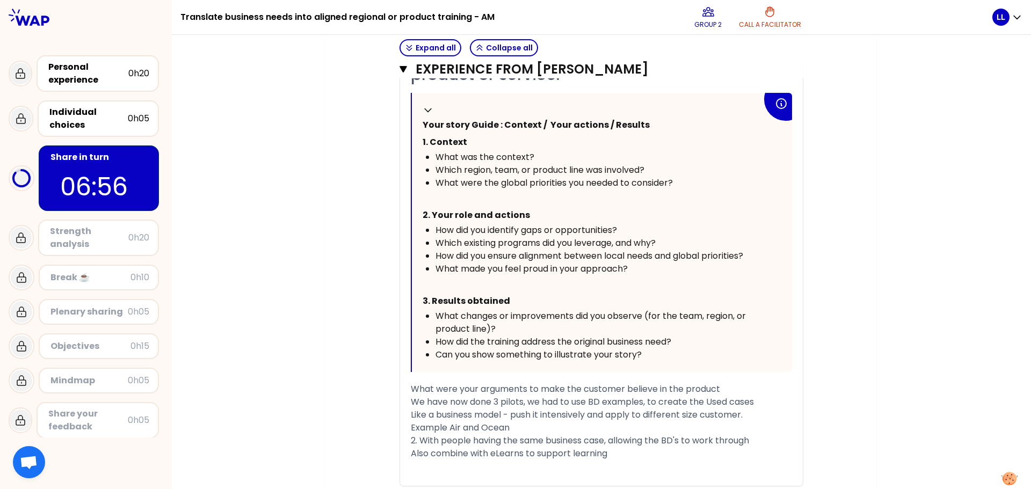
scroll to position [1540, 0]
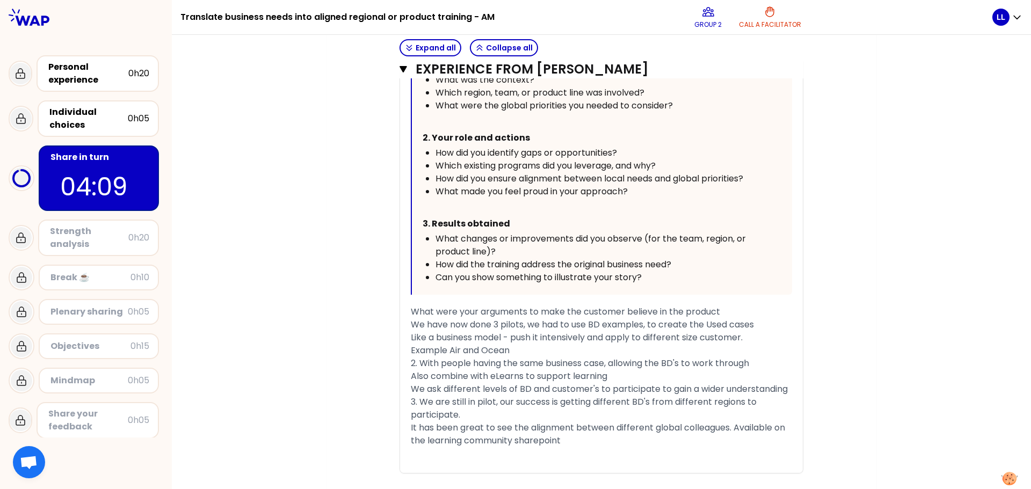
click at [533, 396] on div "We ask different levels of BD and customer's to participate to gain a wider und…" at bounding box center [601, 389] width 381 height 13
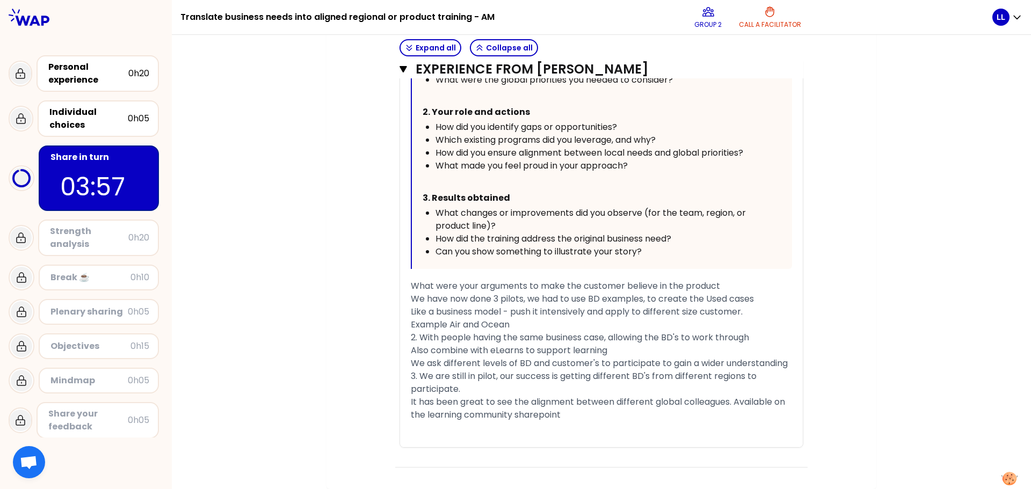
scroll to position [1604, 0]
click at [499, 391] on div "3. We are still in pilot, our success is getting different BD's from different …" at bounding box center [601, 383] width 381 height 26
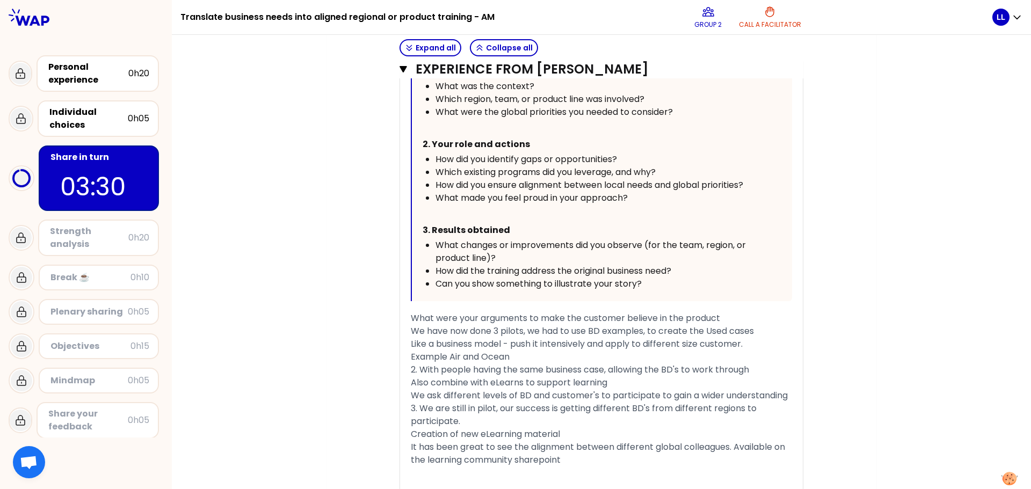
scroll to position [1551, 0]
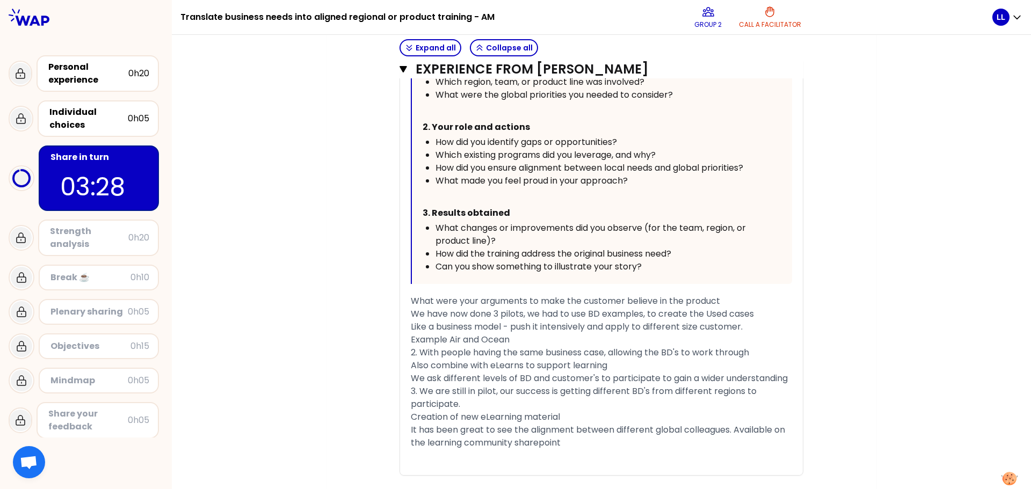
click at [489, 385] on div "We ask different levels of BD and customer's to participate to gain a wider und…" at bounding box center [601, 378] width 381 height 13
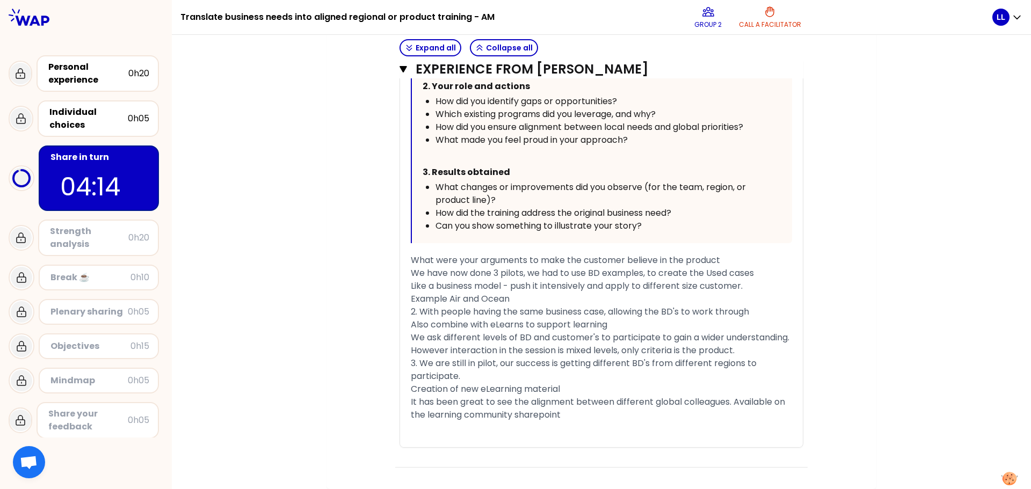
scroll to position [1630, 0]
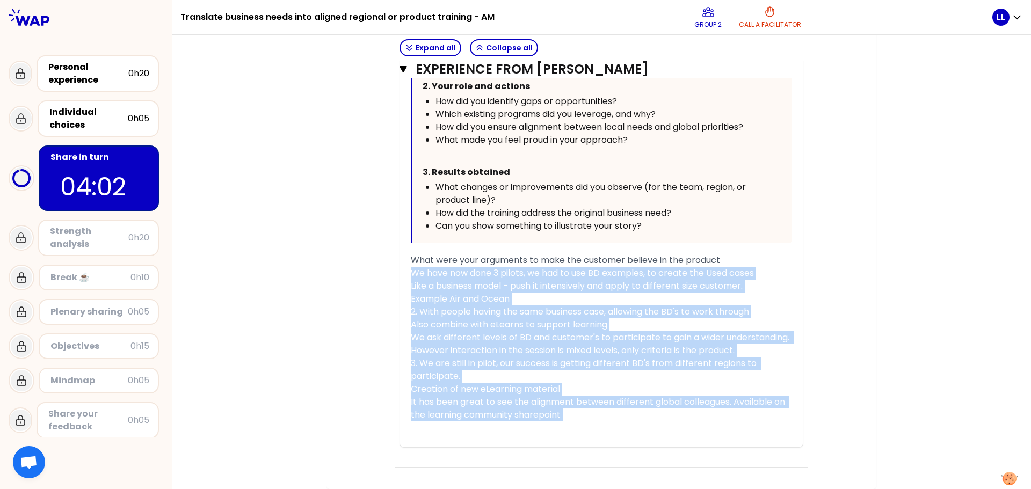
drag, startPoint x: 594, startPoint y: 422, endPoint x: 410, endPoint y: 255, distance: 248.3
click at [410, 255] on div "« We created Win Labs to engage BDs in learning from the best. Real use cases a…" at bounding box center [601, 128] width 403 height 638
copy div "We have now done 3 pilots, we had to use BD examples, to create the Used cases …"
click at [591, 384] on div "Creation of new eLearning material" at bounding box center [601, 389] width 381 height 13
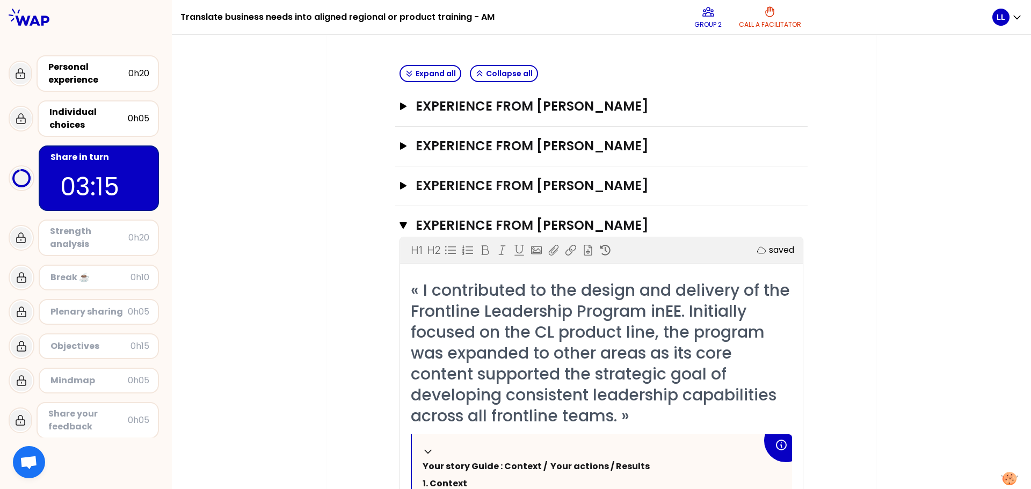
scroll to position [234, 0]
click at [461, 186] on h3 "Experience from Pauline REN" at bounding box center [592, 186] width 352 height 17
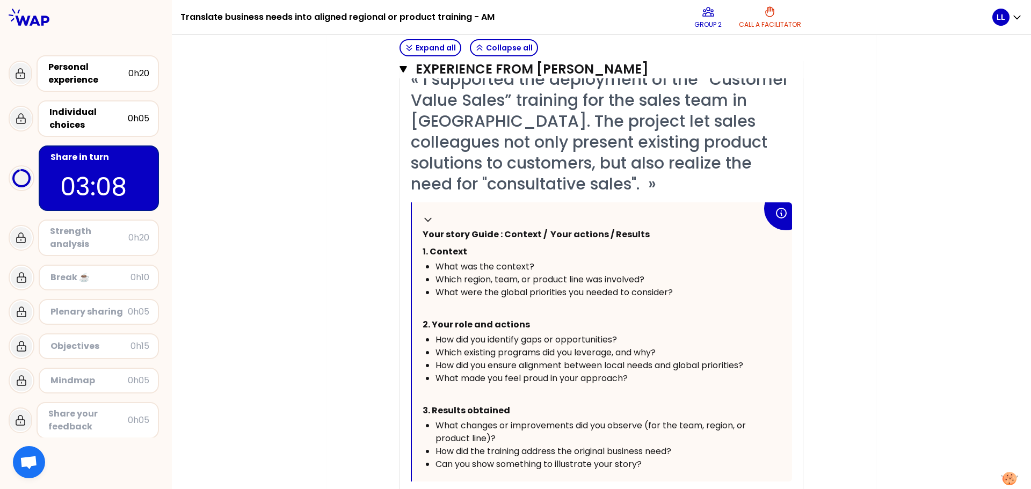
scroll to position [502, 0]
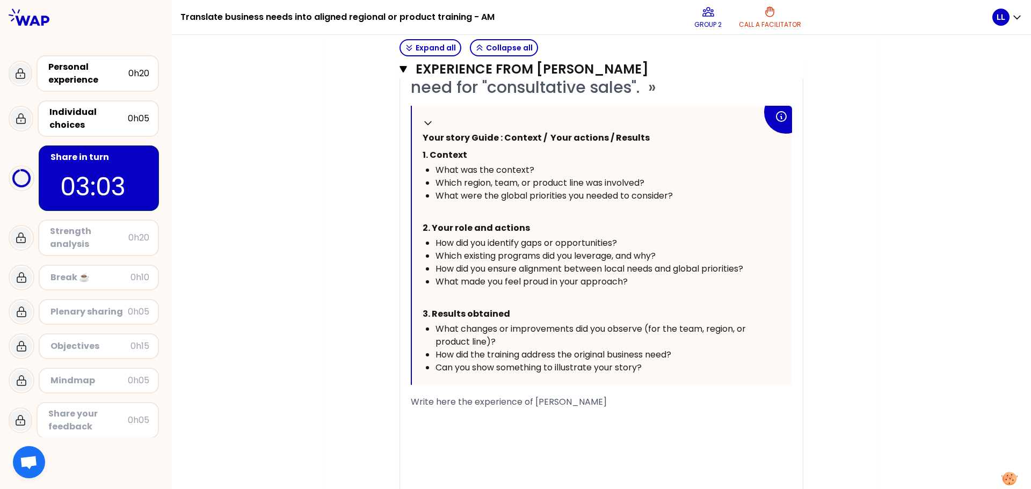
click at [414, 408] on div "Write here the experience of Pauline REN" at bounding box center [601, 402] width 381 height 13
click at [428, 411] on div "﻿" at bounding box center [601, 415] width 381 height 13
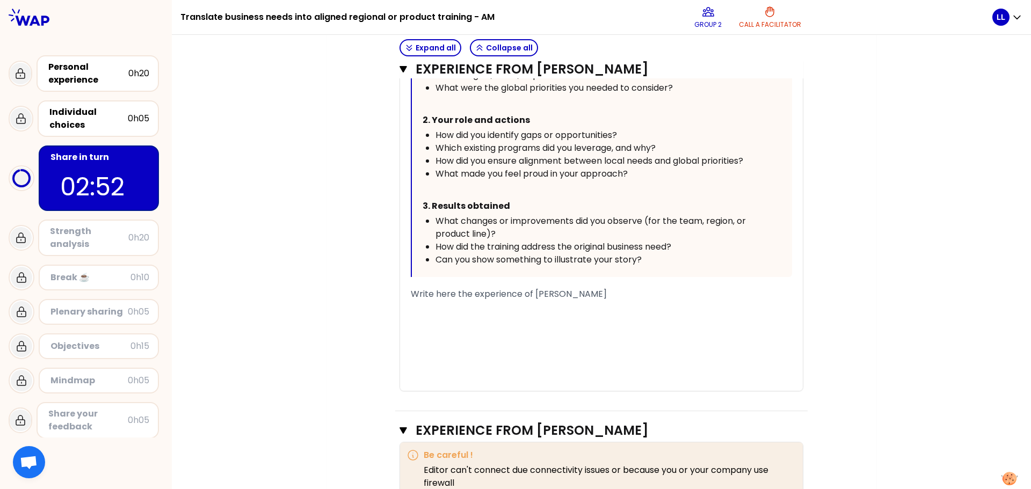
scroll to position [610, 0]
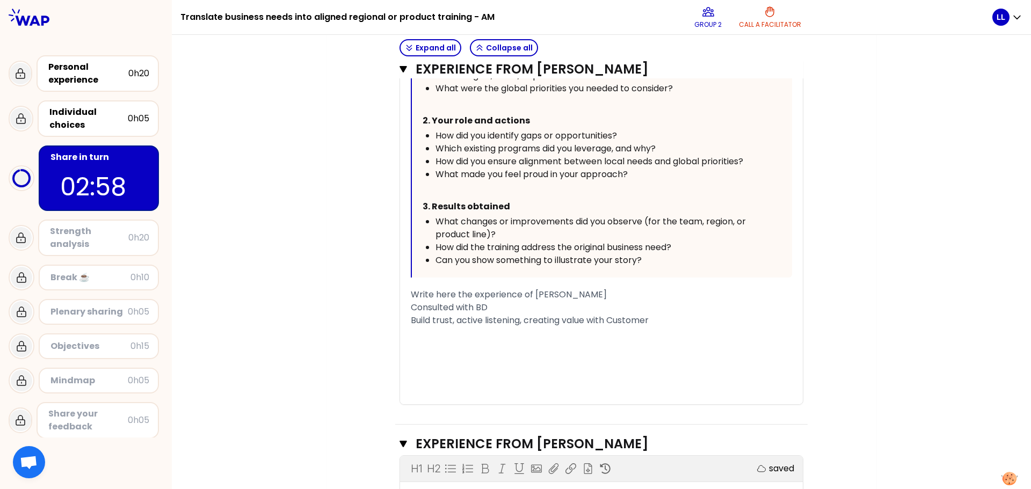
click at [487, 306] on span "Consulted with BD" at bounding box center [449, 307] width 77 height 12
click at [686, 318] on div "Build trust, active listening, creating value with Customer" at bounding box center [601, 320] width 381 height 13
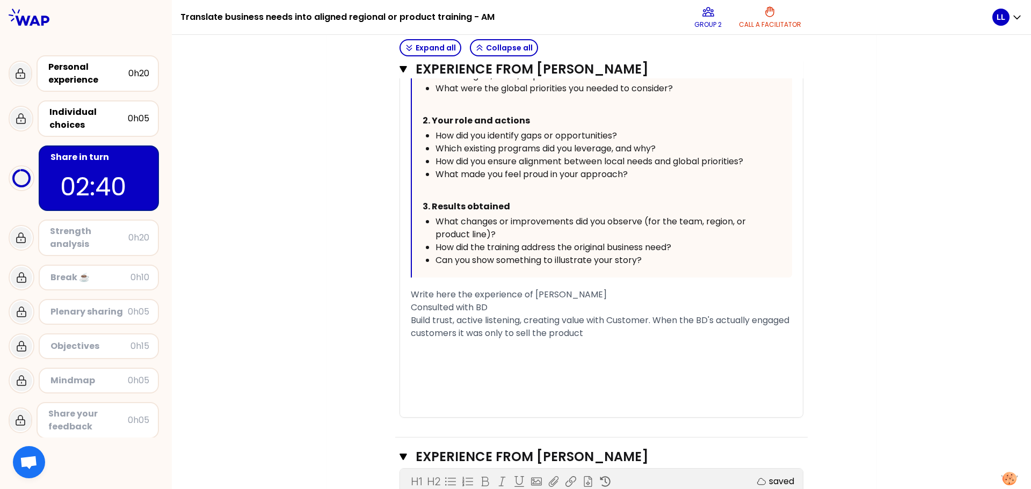
click at [499, 315] on span "Build trust, active listening, creating value with Customer. When the BD's actu…" at bounding box center [601, 326] width 381 height 25
drag, startPoint x: 492, startPoint y: 301, endPoint x: 382, endPoint y: 305, distance: 109.6
click at [645, 336] on div "Build trust, active listening, creating value with Customer. When the BD's actu…" at bounding box center [601, 327] width 381 height 26
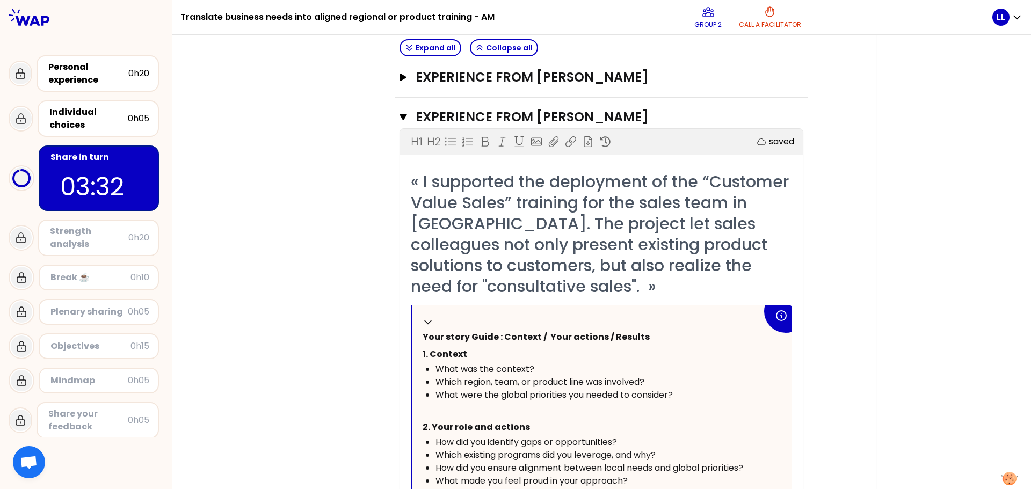
scroll to position [245, 0]
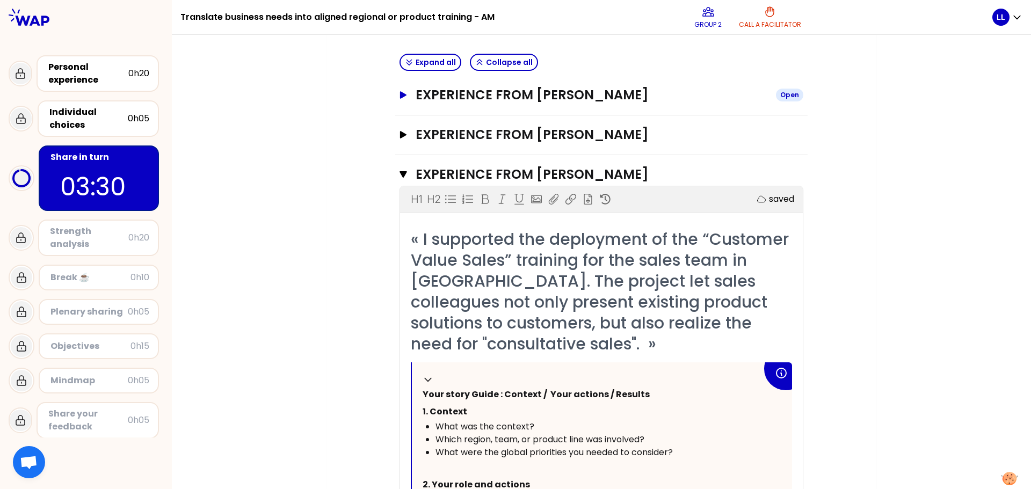
click at [536, 94] on h3 "Experience from Sebastian Reichhardt" at bounding box center [592, 94] width 352 height 17
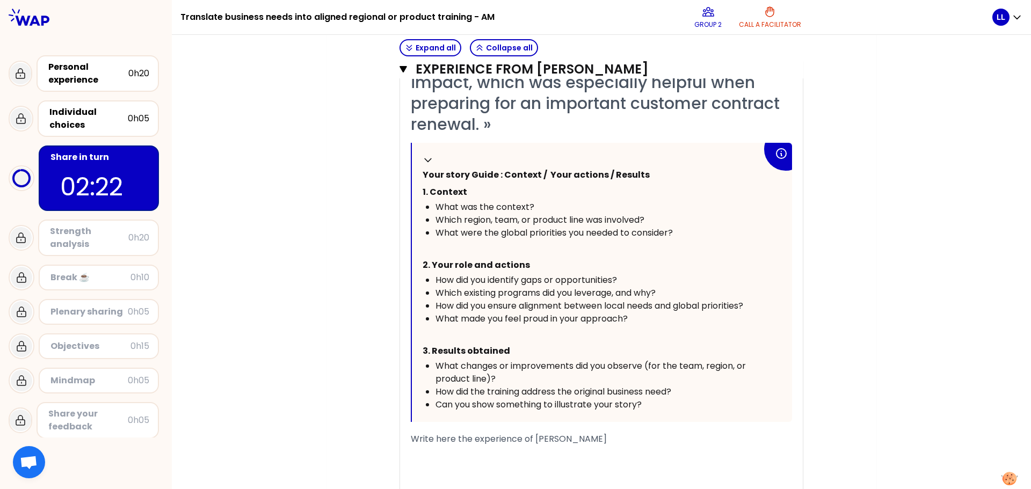
scroll to position [353, 0]
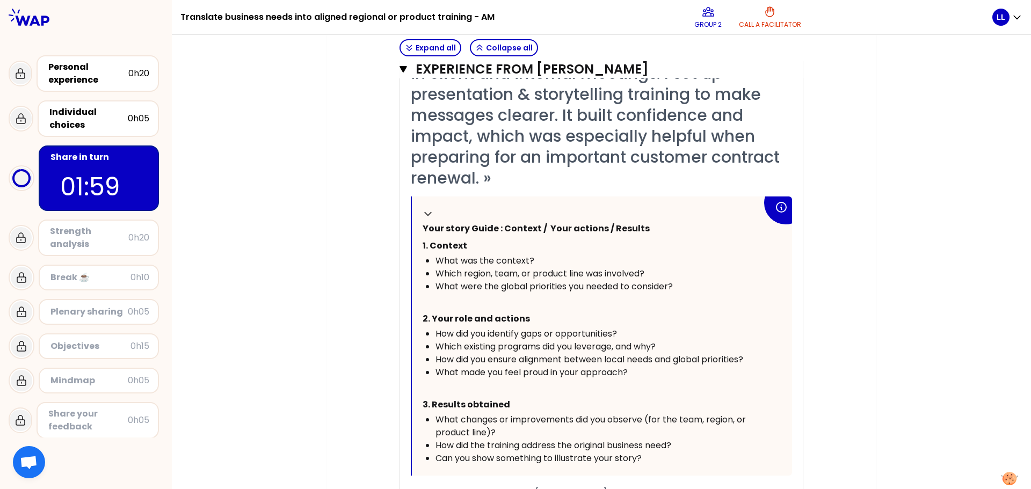
click at [545, 396] on p "﻿" at bounding box center [592, 387] width 339 height 17
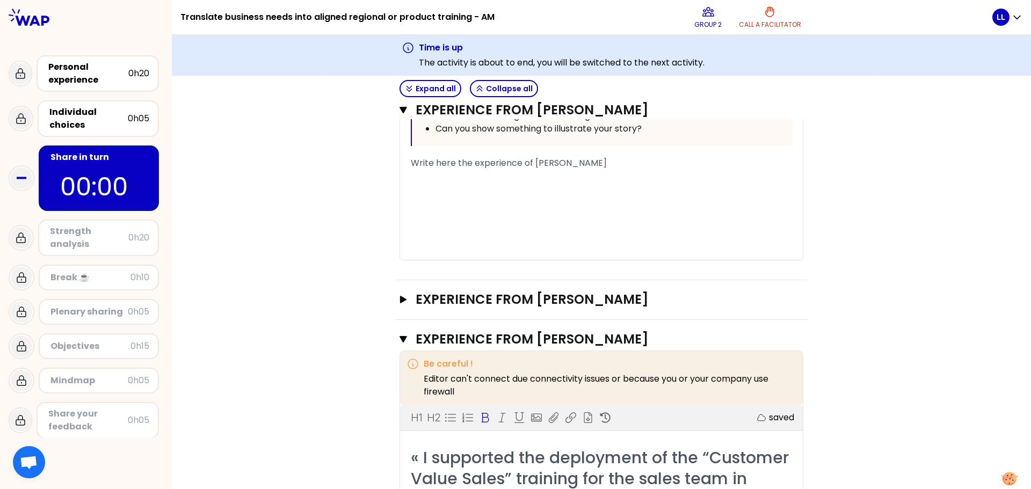
scroll to position [729, 0]
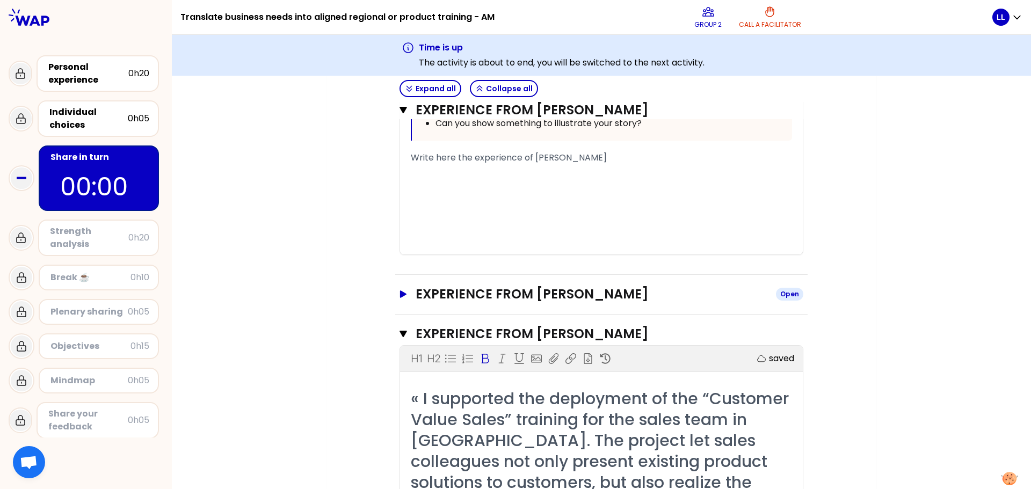
click at [404, 297] on icon "button" at bounding box center [403, 295] width 9 height 8
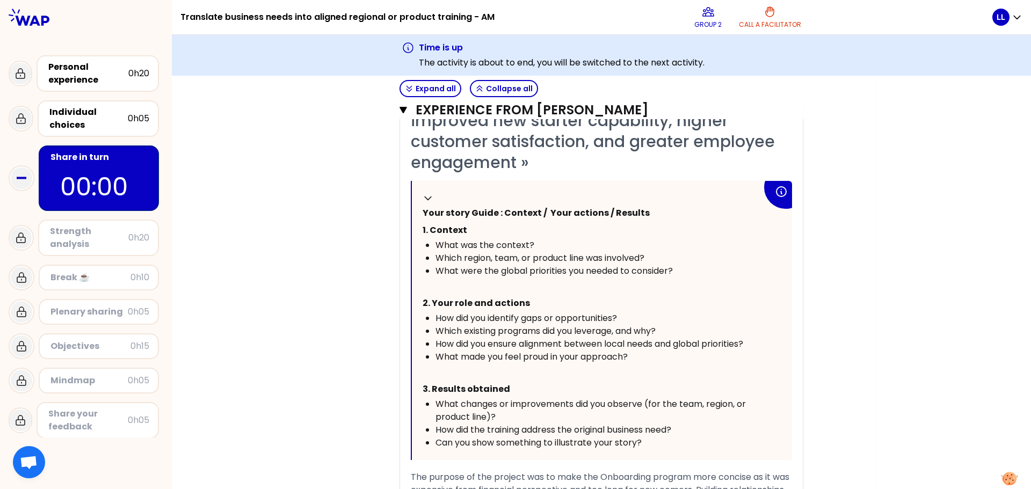
scroll to position [1051, 0]
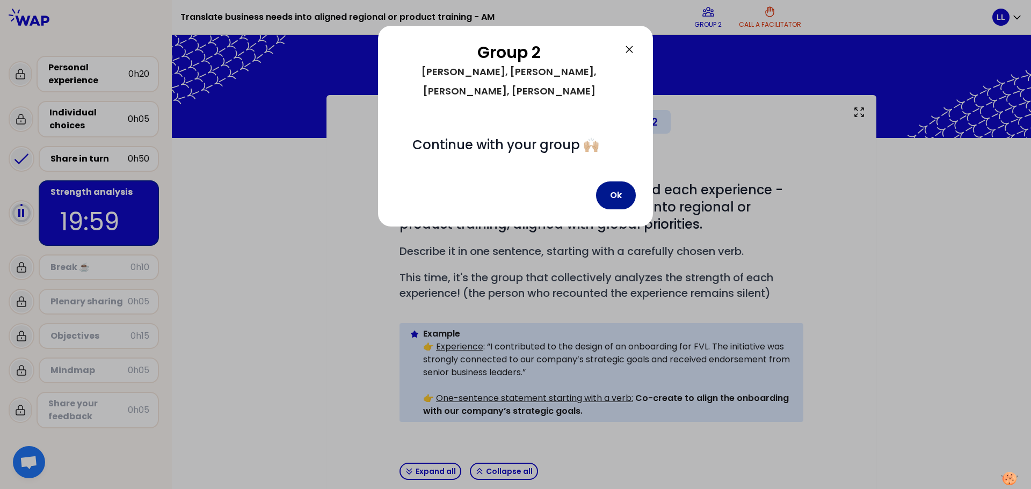
click at [610, 182] on button "Ok" at bounding box center [616, 196] width 40 height 28
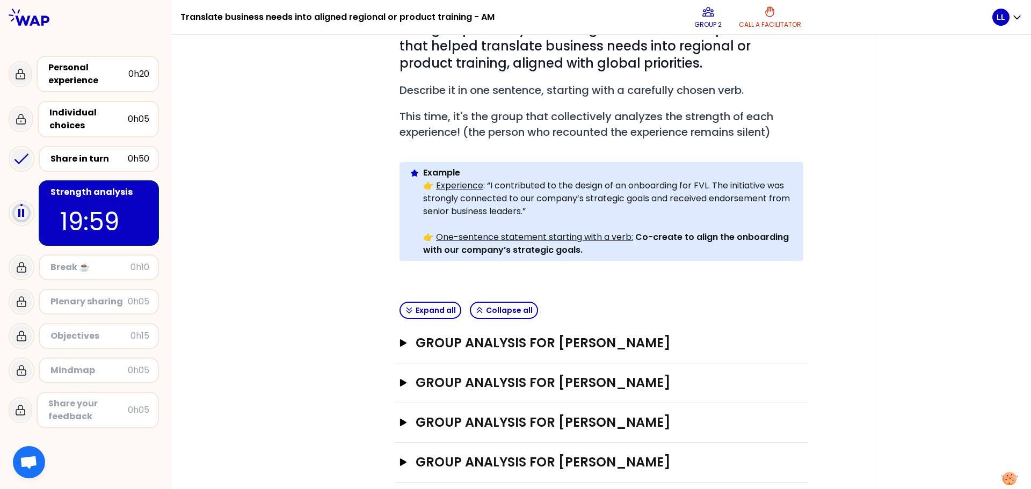
scroll to position [215, 0]
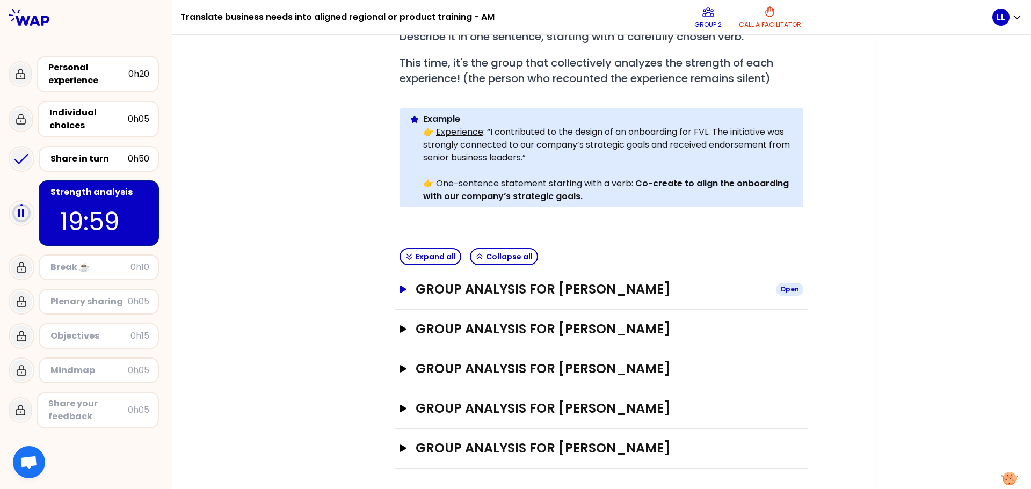
click at [400, 292] on icon "button" at bounding box center [403, 290] width 9 height 8
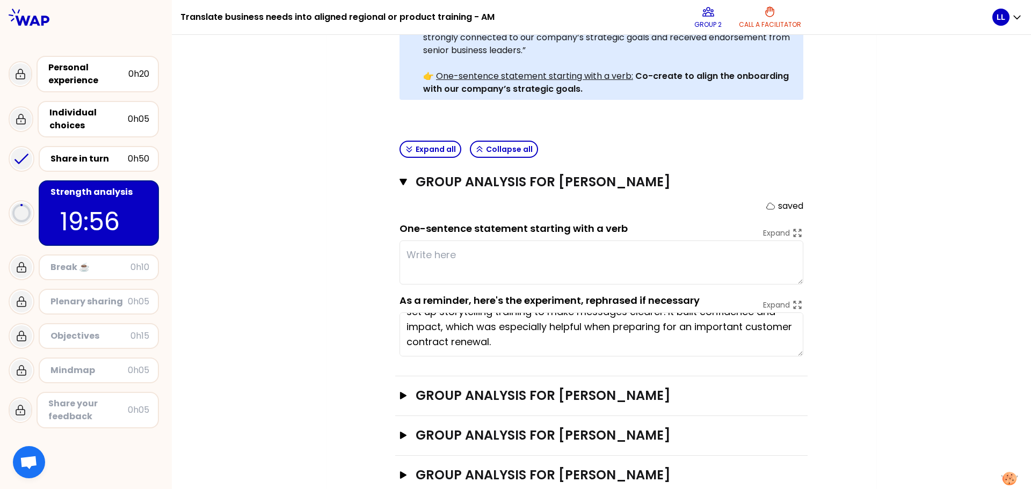
scroll to position [0, 0]
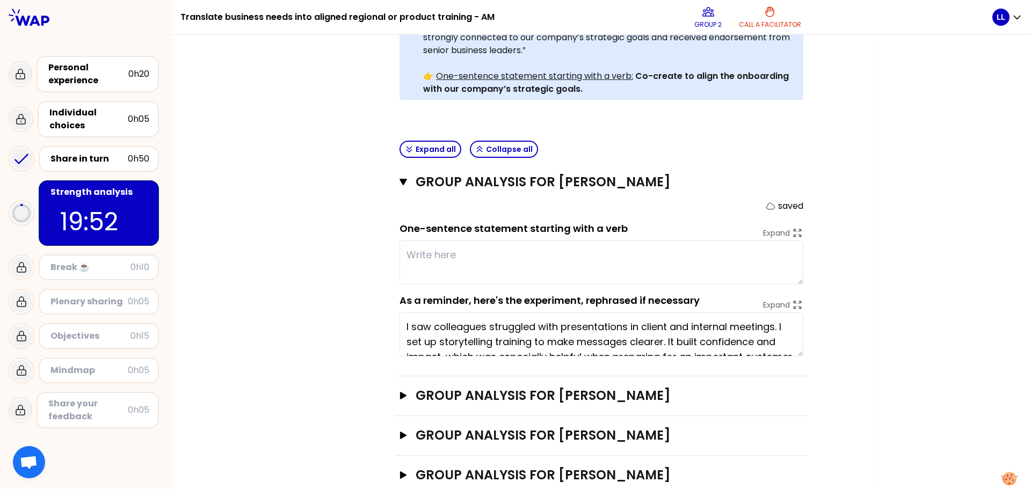
click at [432, 254] on textarea at bounding box center [602, 263] width 404 height 44
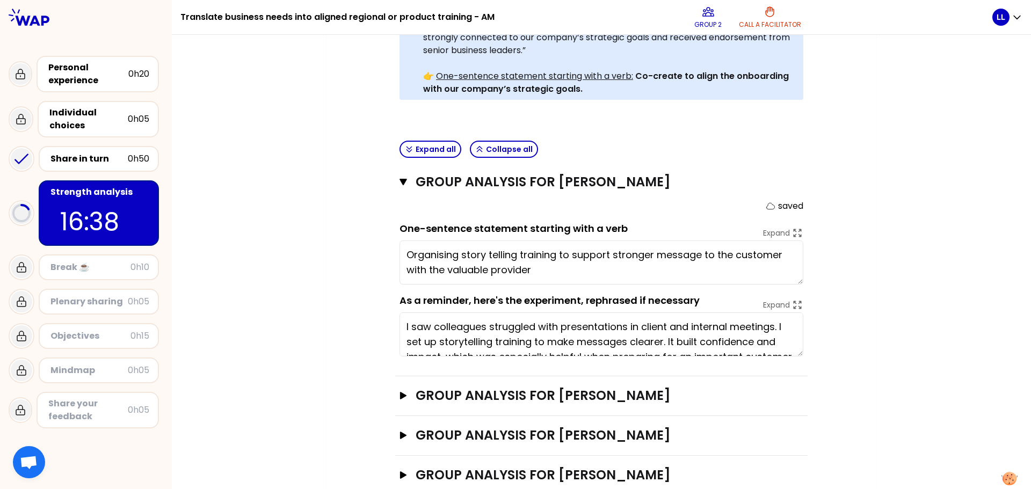
drag, startPoint x: 548, startPoint y: 276, endPoint x: 396, endPoint y: 257, distance: 153.1
click at [400, 257] on textarea "Organising story telling training to support stronger message to the customer w…" at bounding box center [602, 263] width 404 height 44
type textarea "Organise storytelling training to deliver a stronger message to customers in co…"
click at [527, 397] on h3 "Group analysis for Lanna Langley" at bounding box center [592, 395] width 352 height 17
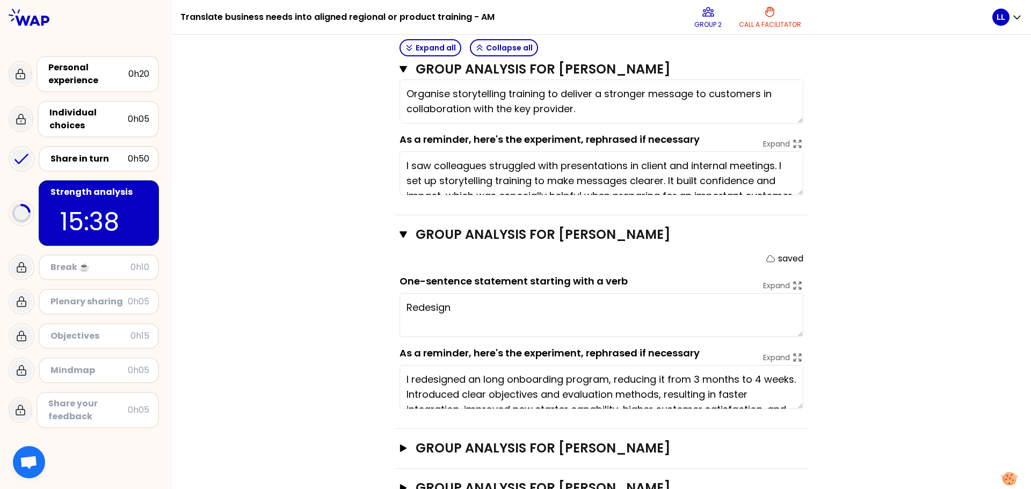
scroll to position [30, 0]
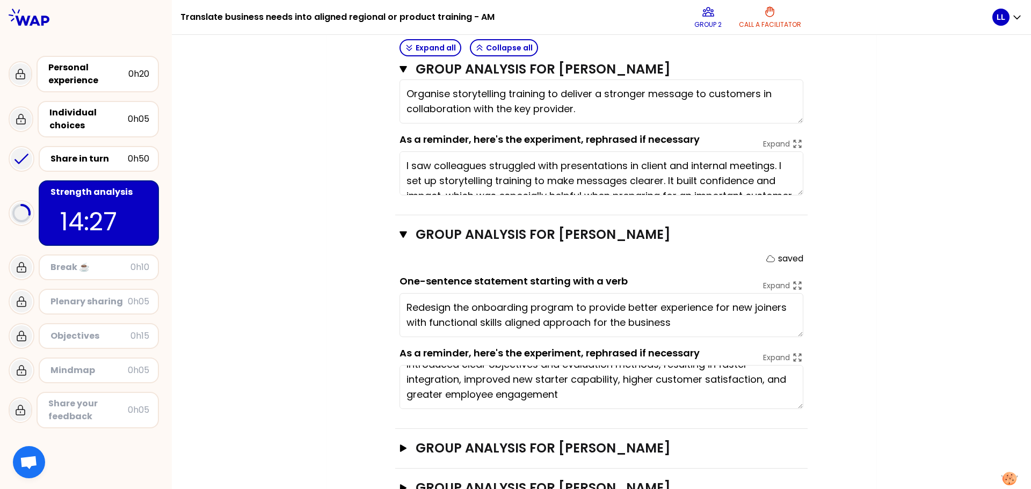
type textarea "Redesign the onboarding program to provide better experience for new joiners wi…"
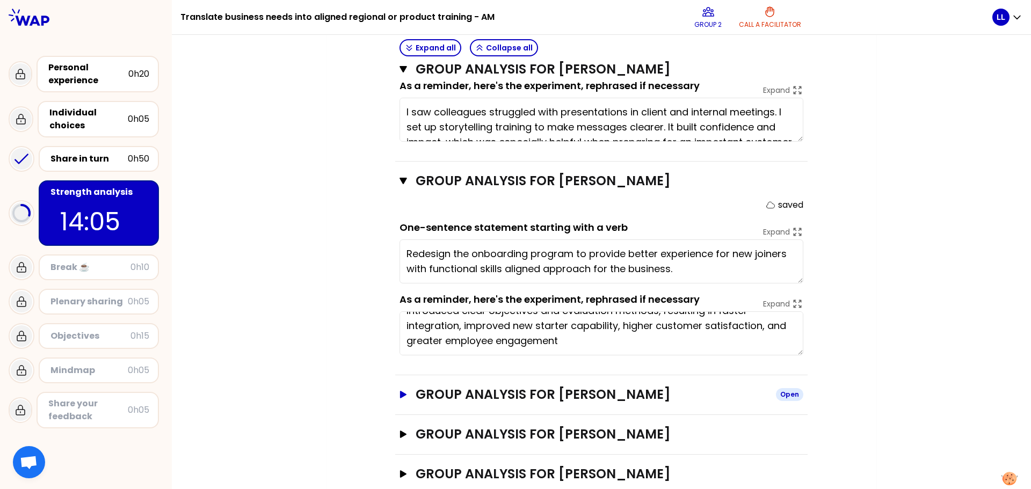
click at [466, 396] on h3 "Group analysis for Pauline REN" at bounding box center [592, 394] width 352 height 17
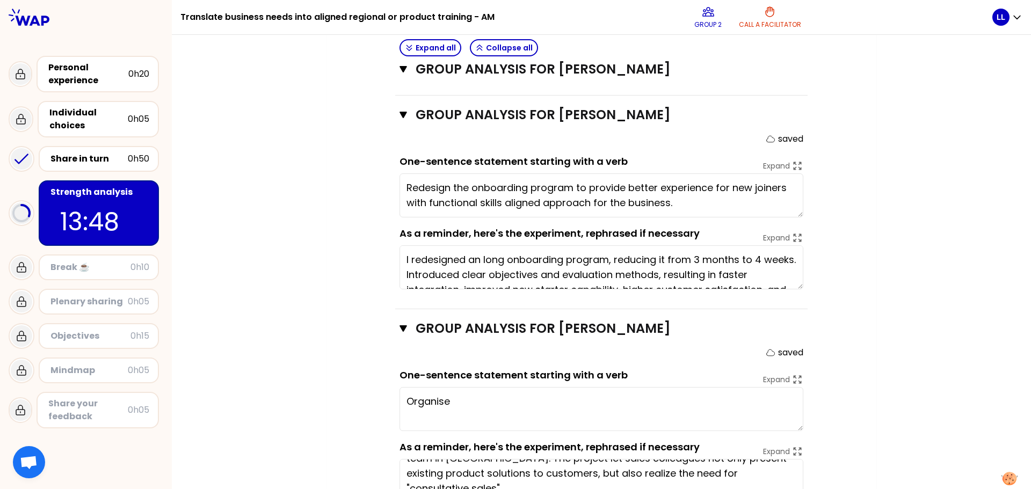
scroll to position [591, 0]
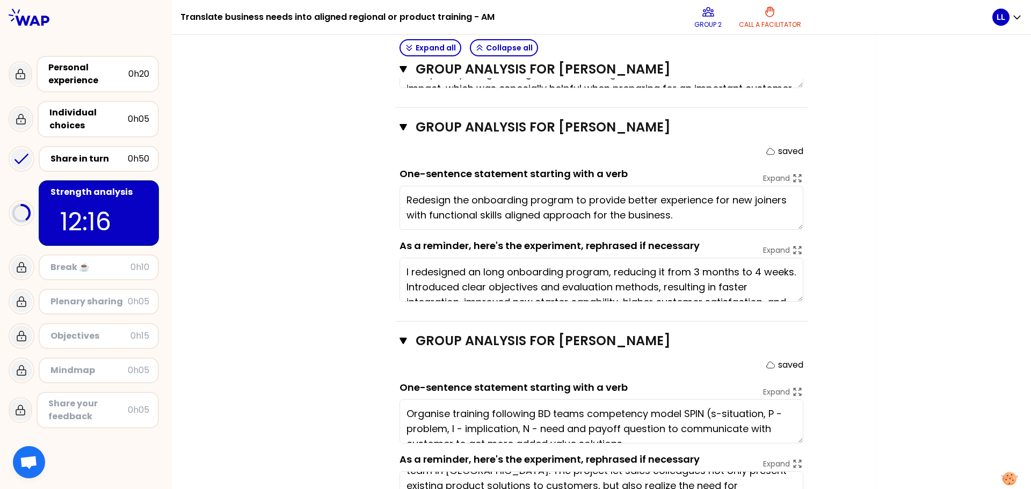
type textarea "Organise training following BD teams competency model SPIN (s-situation, P - pr…"
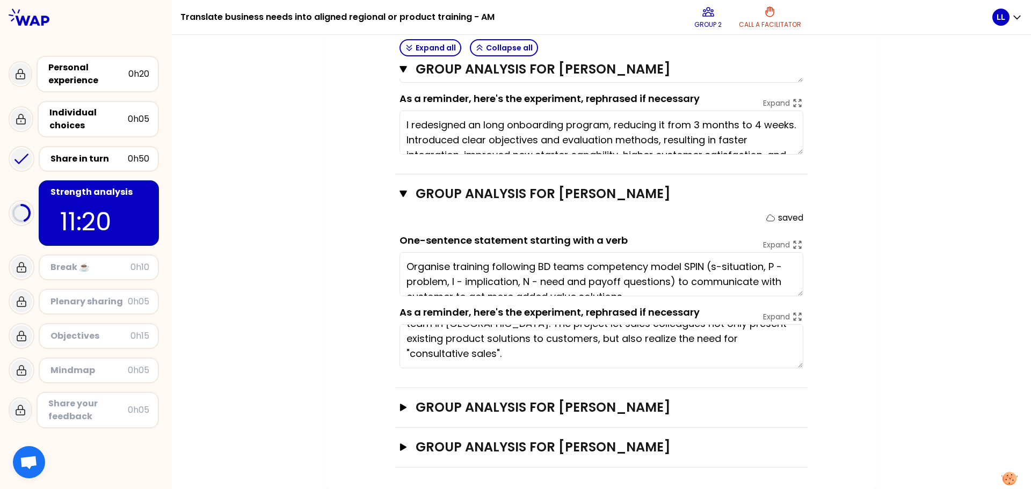
scroll to position [755, 0]
click at [571, 399] on h3 "Group analysis for Aleksandra Lukoszczyk-Trzak" at bounding box center [592, 407] width 352 height 17
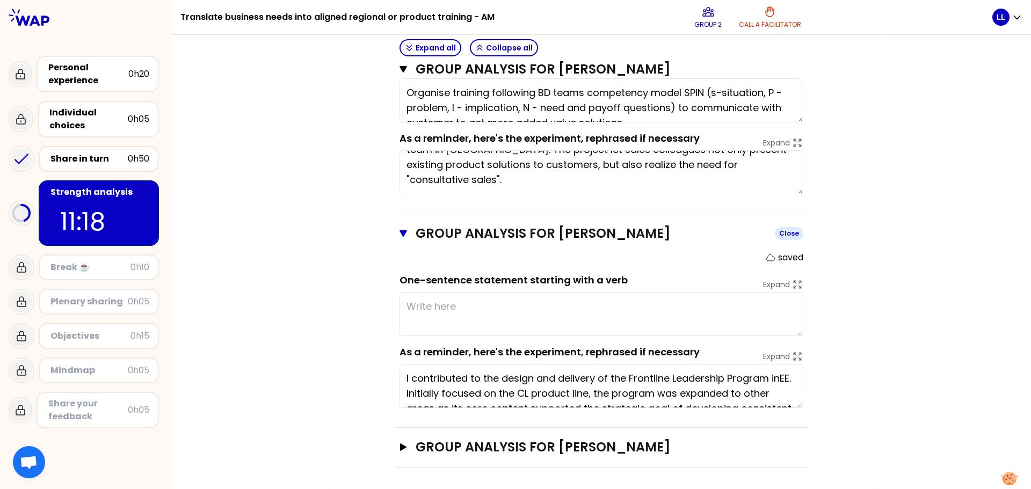
scroll to position [929, 0]
click at [426, 302] on textarea at bounding box center [602, 314] width 404 height 44
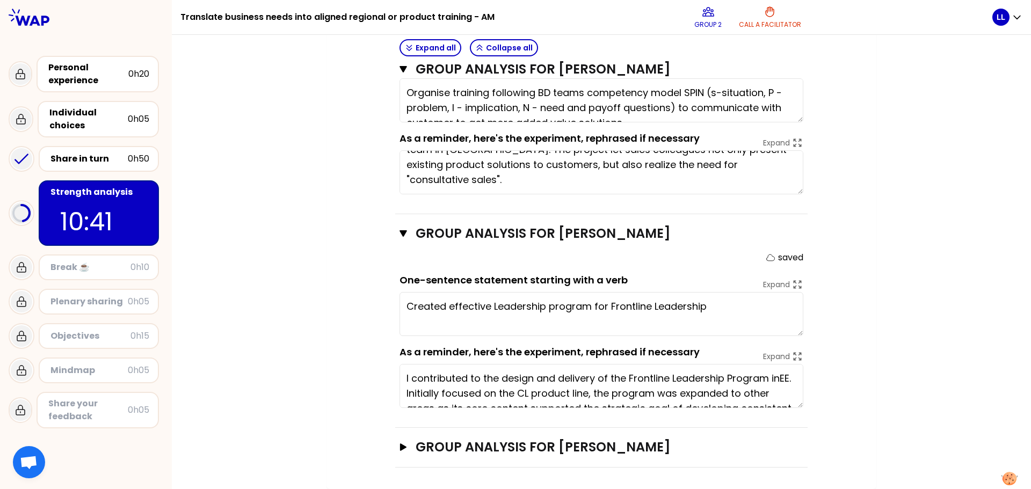
click at [630, 306] on textarea "Created effective Leadership program for Frontline Leadership" at bounding box center [602, 314] width 404 height 44
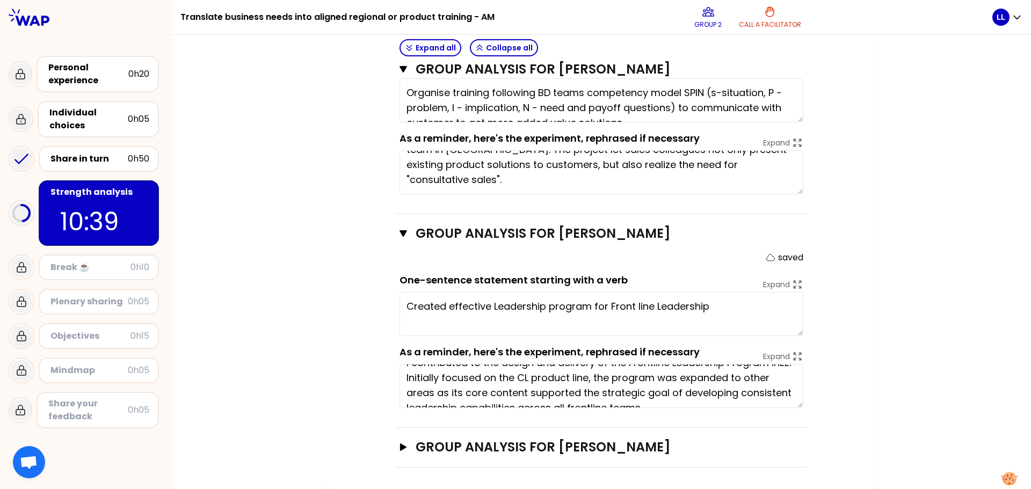
scroll to position [30, 0]
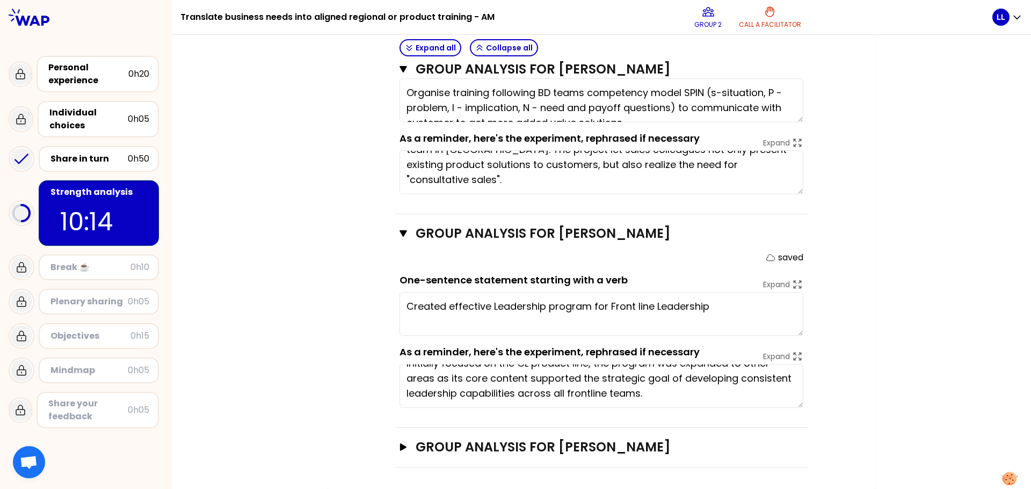
click at [726, 307] on textarea "Created effective Leadership program for Front line Leadership" at bounding box center [602, 314] width 404 height 44
click at [444, 308] on textarea "Created effective Leadership program for Front line Leadership to enhance funda…" at bounding box center [602, 314] width 404 height 44
click at [643, 308] on textarea "Created a effective Leadership program for Front line Leadership to enhance fun…" at bounding box center [602, 314] width 404 height 44
drag, startPoint x: 714, startPoint y: 307, endPoint x: 663, endPoint y: 298, distance: 52.3
click at [663, 298] on textarea "Created a effective Leadership program for Front line Leadership to enhance fun…" at bounding box center [602, 314] width 404 height 44
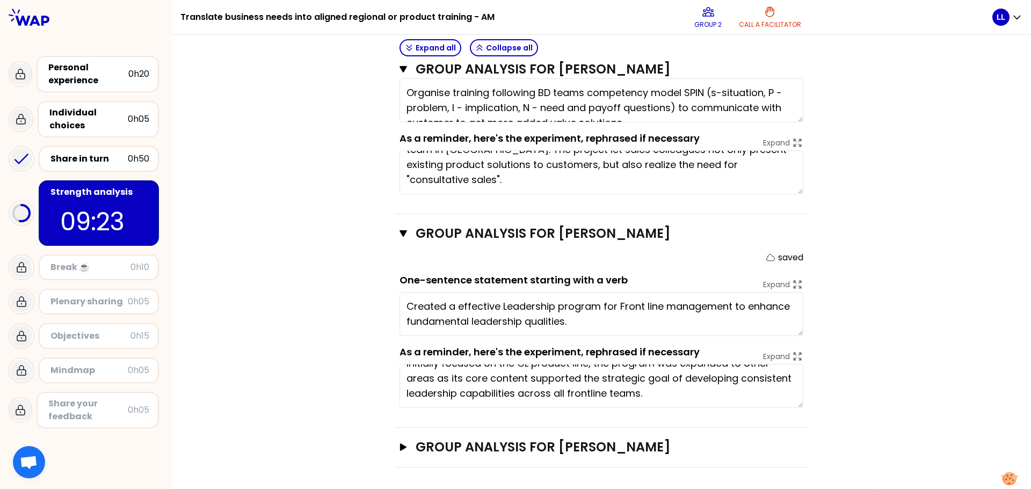
click at [572, 324] on textarea "Created a effective Leadership program for Front line management to enhance fun…" at bounding box center [602, 314] width 404 height 44
drag, startPoint x: 572, startPoint y: 324, endPoint x: 401, endPoint y: 295, distance: 173.7
click at [401, 295] on textarea "Created a effective Leadership program for Front line management to enhance fun…" at bounding box center [602, 314] width 404 height 44
click at [574, 325] on textarea "Created a effective Leadership program for Front line management to enhance fun…" at bounding box center [602, 314] width 404 height 44
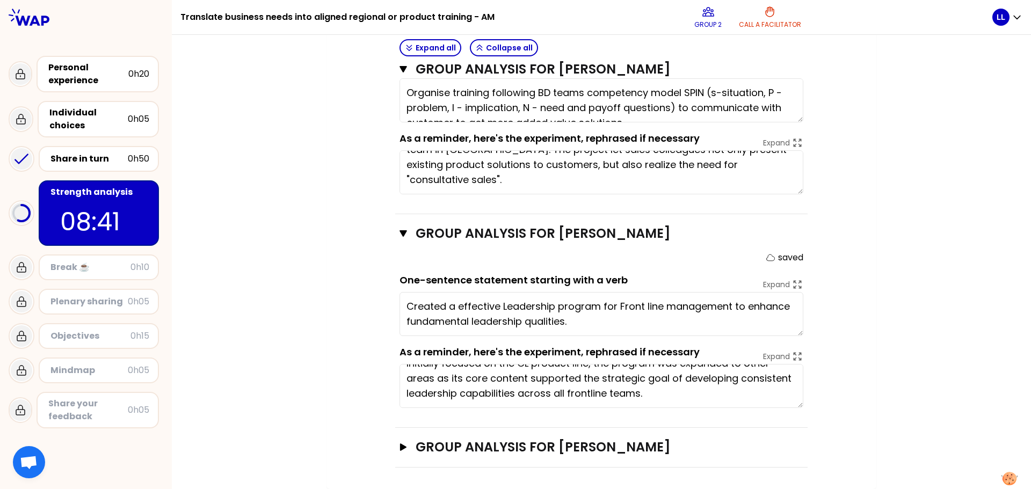
paste textarea "Developed an effective leadership program for frontline managers to strengthen …"
paste textarea "Created a targeted leadership development program to build foundational leaders…"
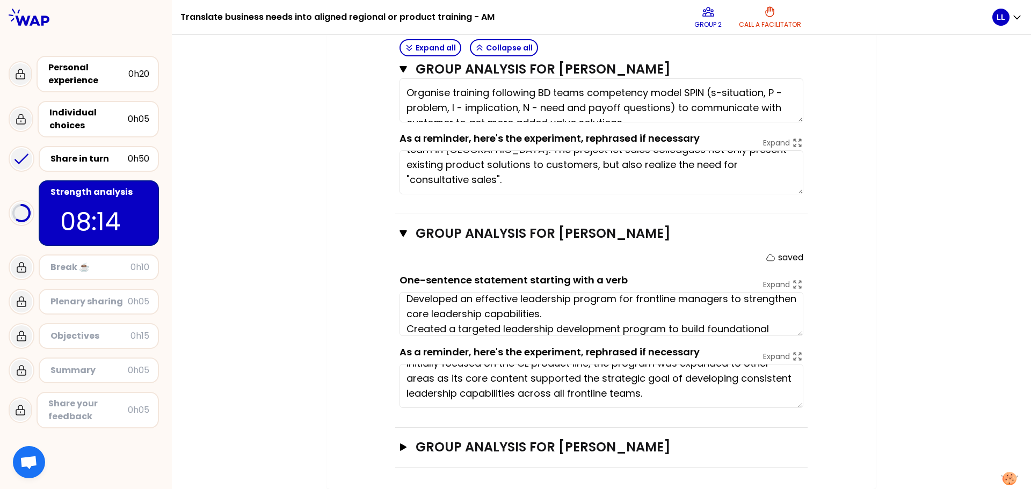
scroll to position [53, 0]
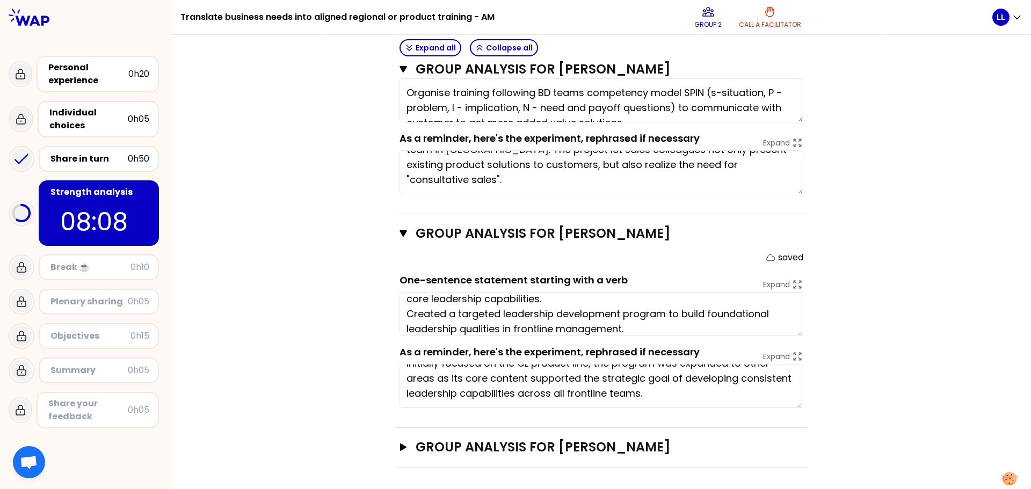
click at [664, 319] on textarea "Created a effective Leadership program for Front line management to enhance fun…" at bounding box center [602, 314] width 404 height 44
click at [656, 325] on textarea "Created a effective Leadership program for Front line management to enhance fun…" at bounding box center [602, 314] width 404 height 44
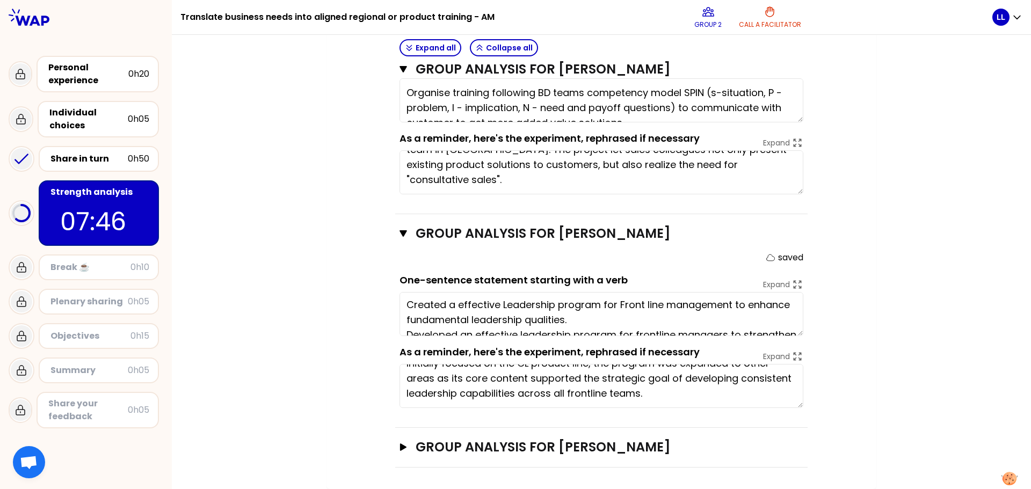
scroll to position [0, 0]
drag, startPoint x: 618, startPoint y: 302, endPoint x: 379, endPoint y: 308, distance: 238.6
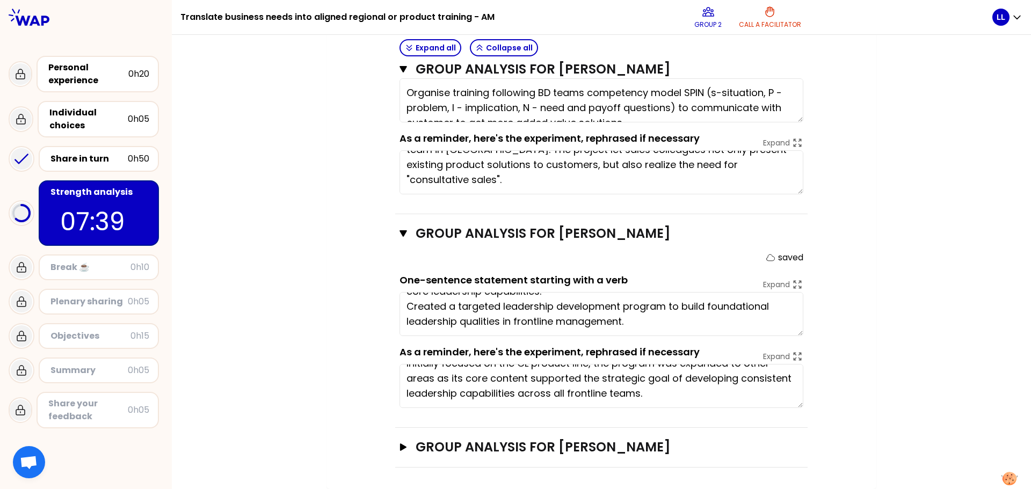
drag, startPoint x: 627, startPoint y: 321, endPoint x: 388, endPoint y: 309, distance: 239.9
type textarea "Developed an effective leadership program for frontline managers to strengthen …"
click at [577, 443] on h3 "Group analysis for Sylvia Kleimann" at bounding box center [592, 447] width 352 height 17
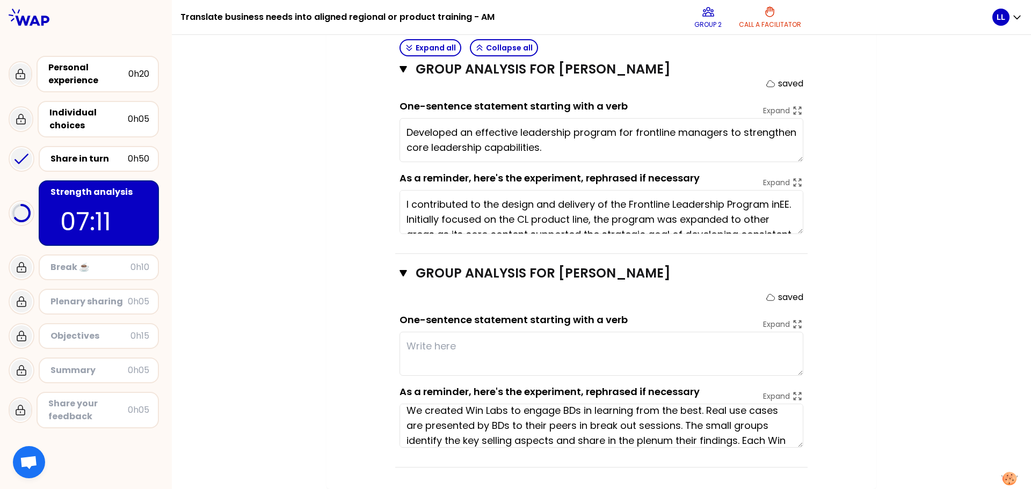
drag, startPoint x: 637, startPoint y: 437, endPoint x: 370, endPoint y: 417, distance: 268.2
click at [433, 343] on textarea at bounding box center [602, 354] width 404 height 44
paste textarea "Launch Win Labs to engage BDs in peer learning through real use cases, small gr…"
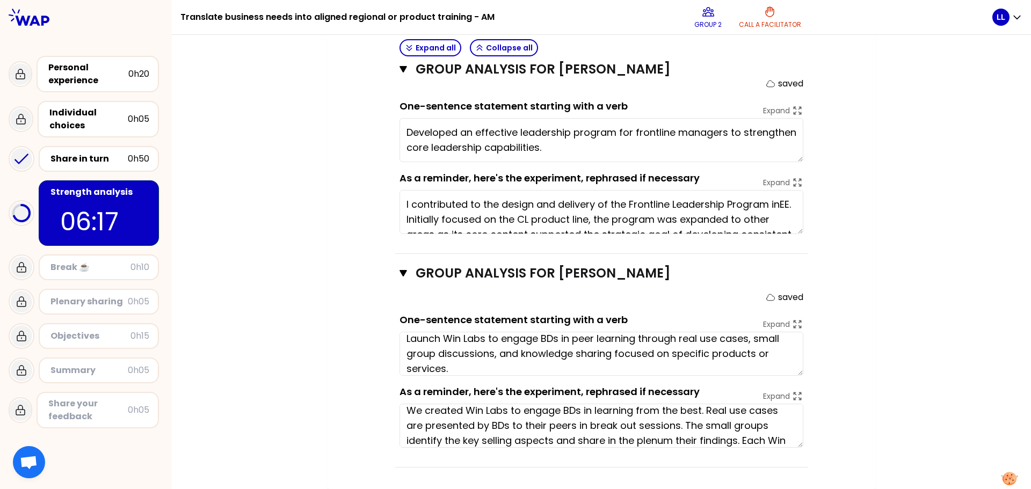
click at [453, 373] on textarea "Launch Win Labs to engage BDs in peer learning through real use cases, small gr…" at bounding box center [602, 354] width 404 height 44
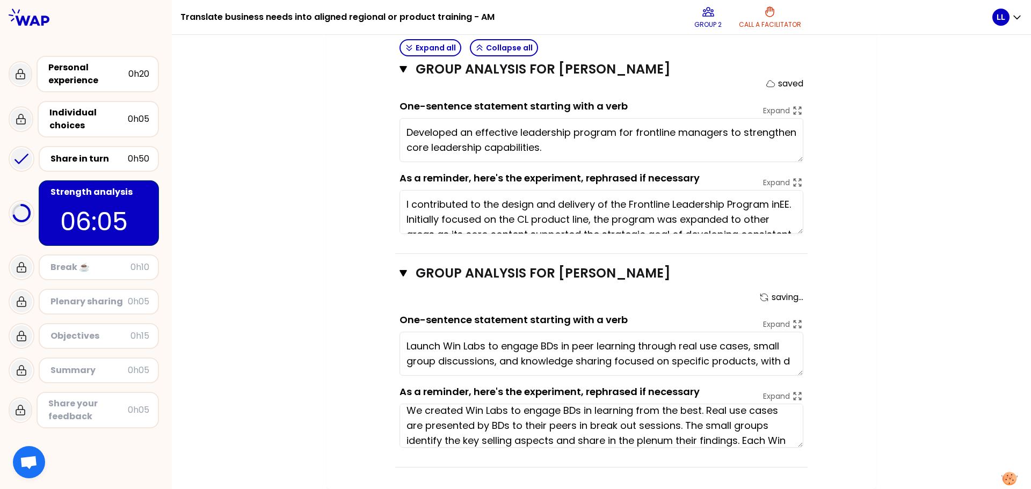
scroll to position [0, 0]
type textarea "Launch Win Labs to engage BDs in peer learning through real use cases, small gr…"
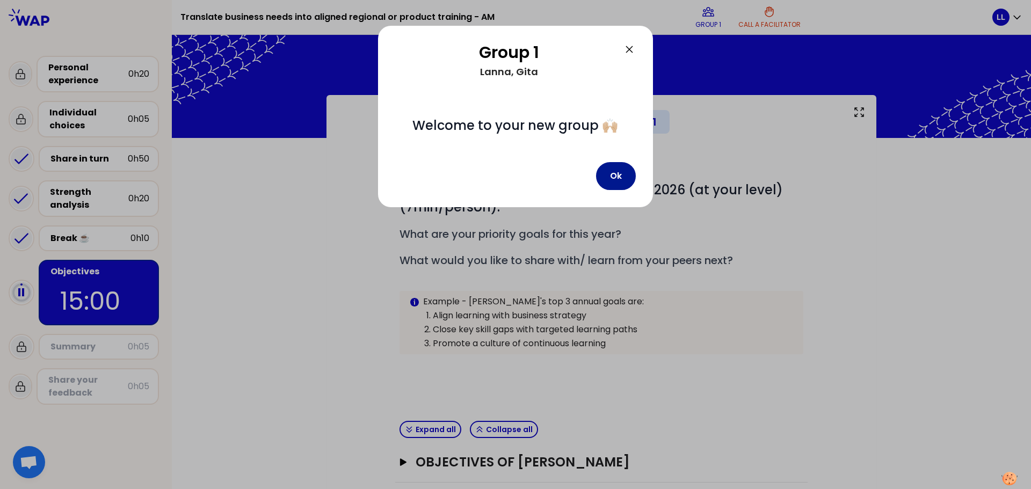
click at [621, 174] on button "Ok" at bounding box center [616, 176] width 40 height 28
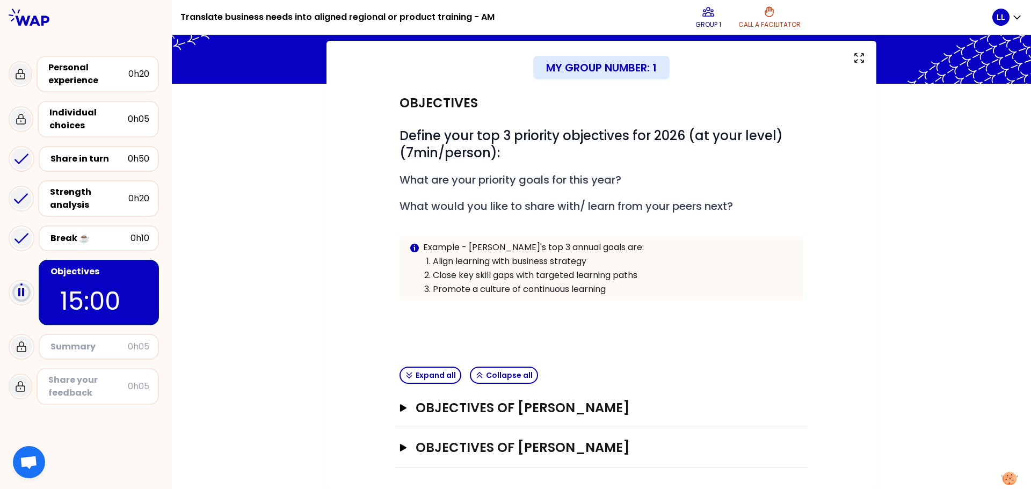
scroll to position [55, 0]
click at [403, 445] on icon "button" at bounding box center [403, 448] width 9 height 8
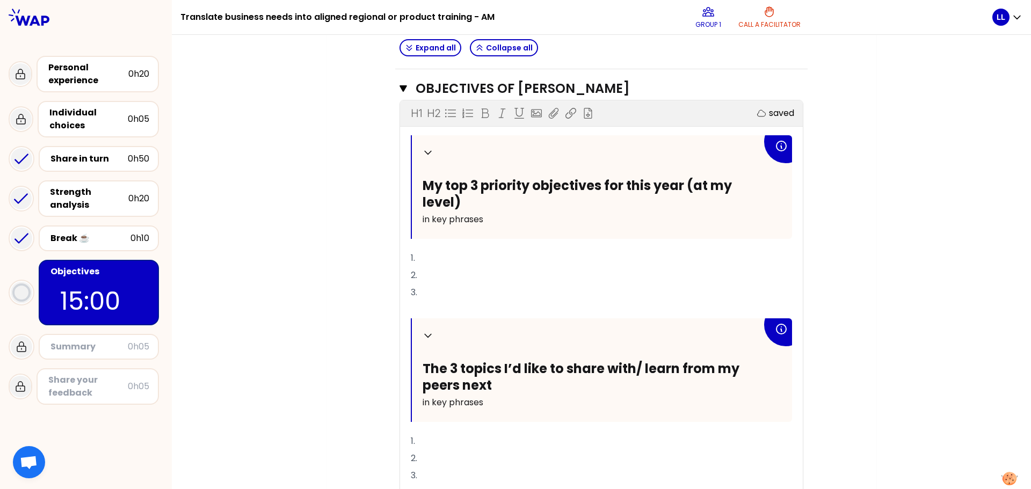
scroll to position [431, 0]
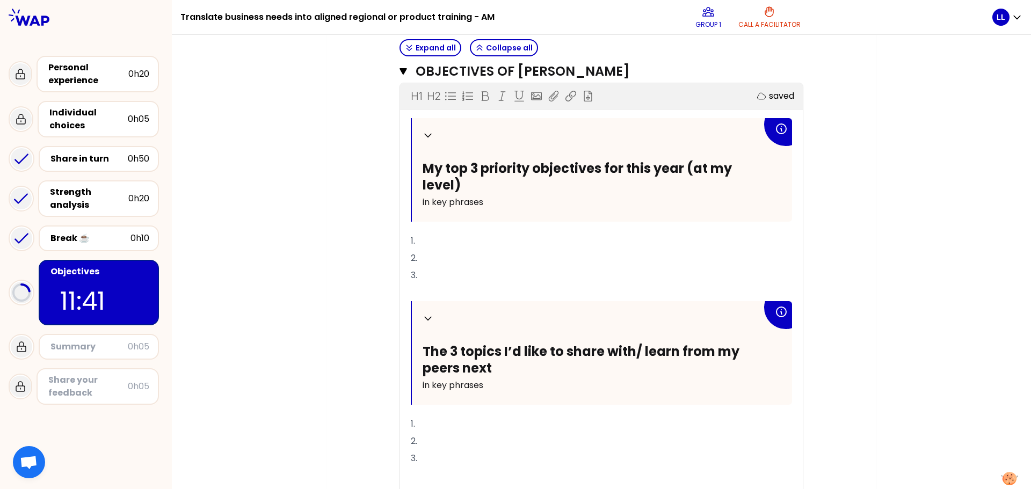
click at [465, 239] on p "1." at bounding box center [601, 241] width 381 height 17
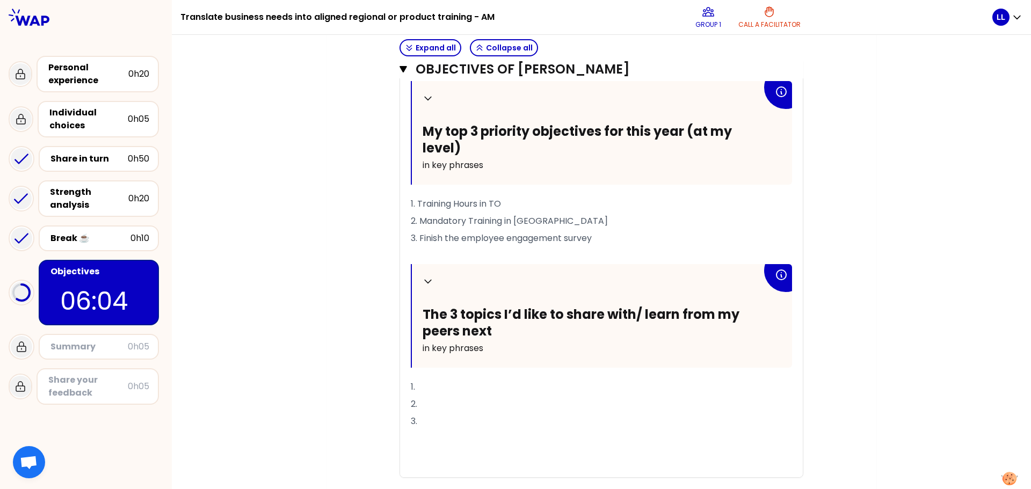
scroll to position [485, 0]
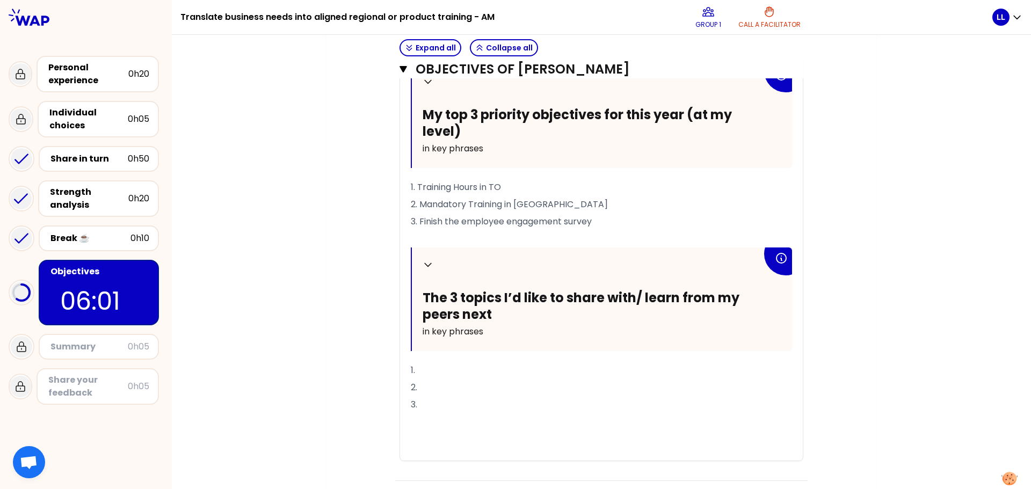
click at [443, 368] on p "1." at bounding box center [601, 370] width 381 height 17
drag, startPoint x: 519, startPoint y: 373, endPoint x: 415, endPoint y: 377, distance: 103.7
click at [415, 377] on p "1. Learn about the Leader" at bounding box center [601, 370] width 381 height 17
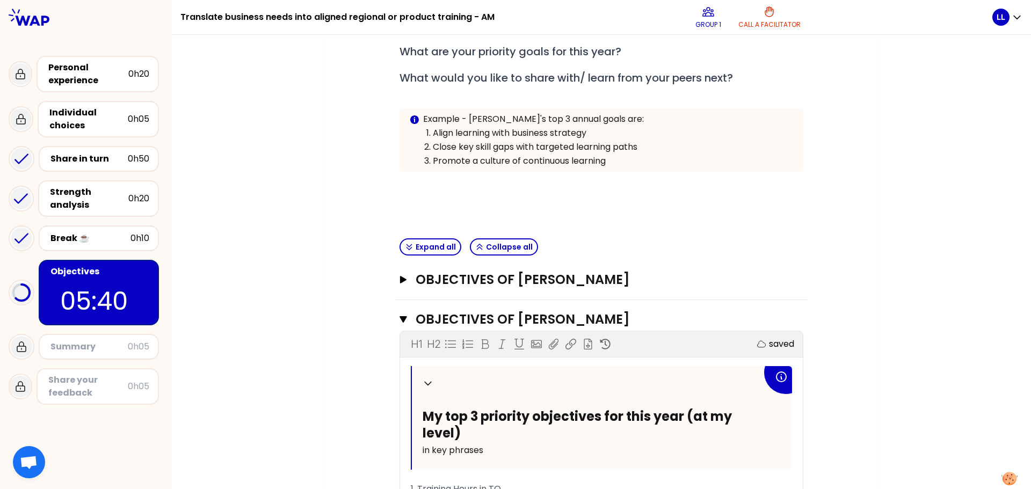
scroll to position [162, 0]
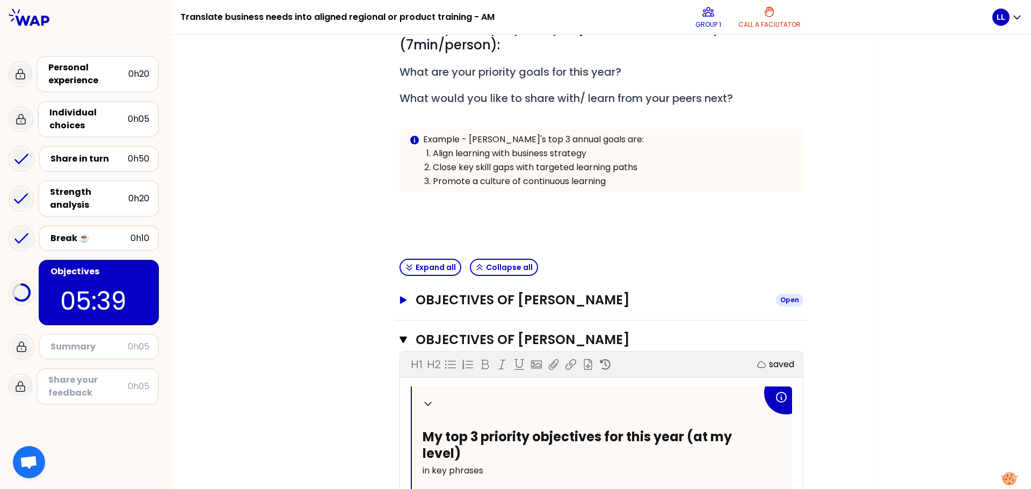
click at [462, 299] on h3 "Objectives of Lanna Langley" at bounding box center [592, 300] width 352 height 17
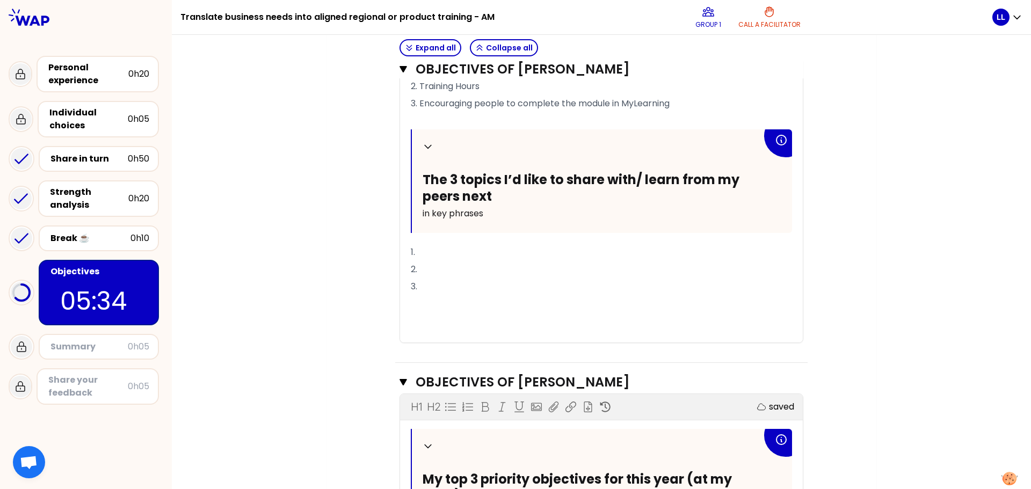
scroll to position [592, 0]
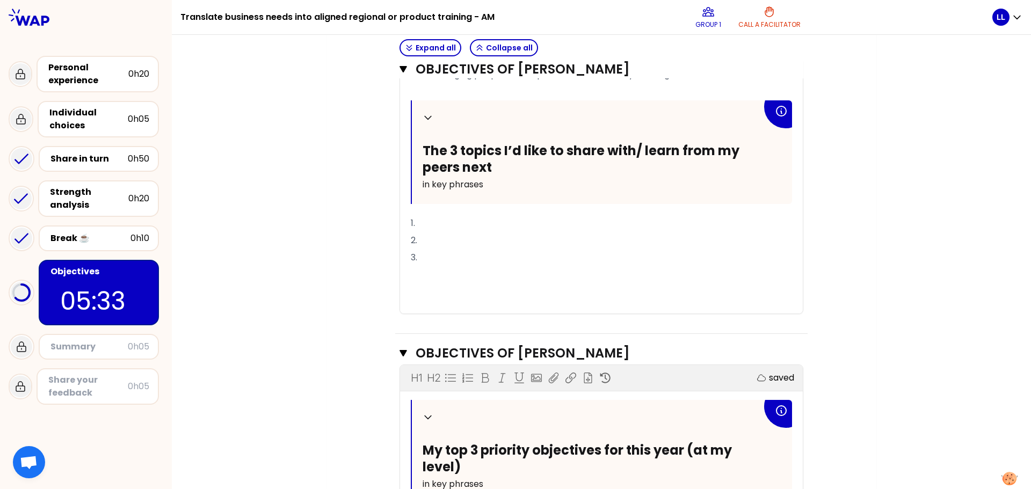
click at [451, 220] on p "1." at bounding box center [601, 223] width 381 height 17
click at [423, 243] on p "2." at bounding box center [601, 240] width 381 height 17
click at [428, 255] on p "3." at bounding box center [601, 257] width 381 height 17
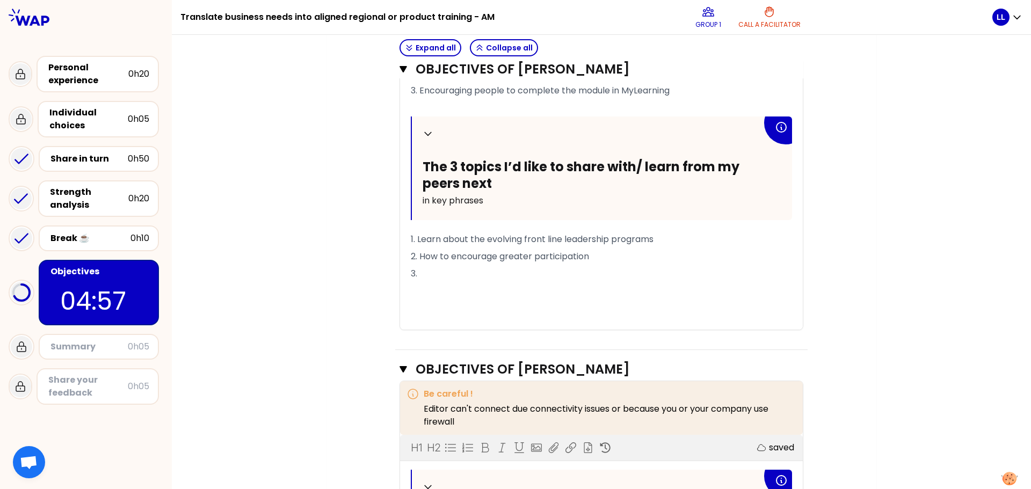
scroll to position [646, 0]
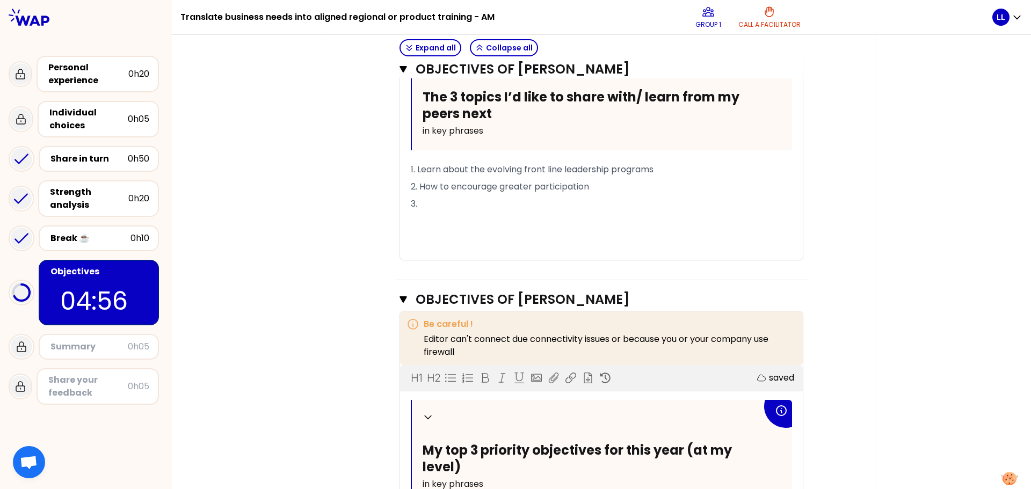
click at [426, 200] on p "3." at bounding box center [601, 204] width 381 height 17
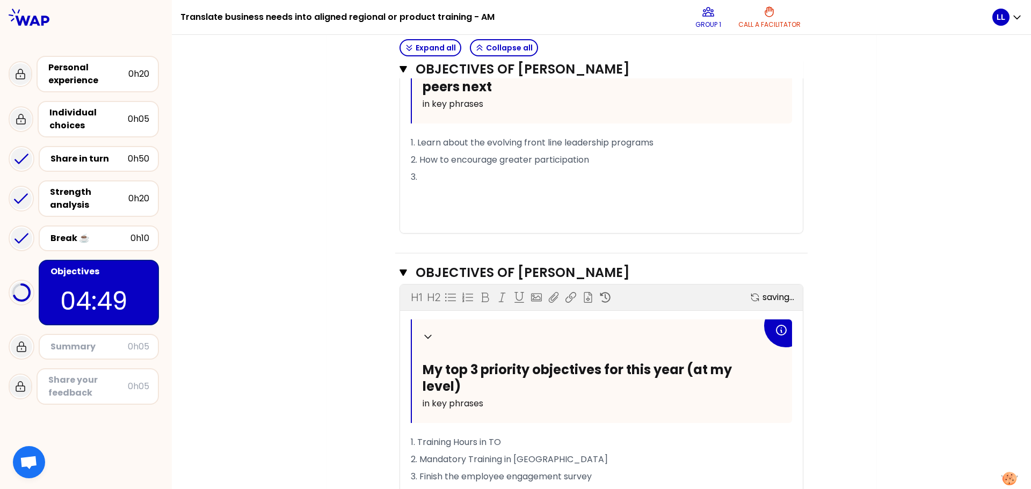
scroll to position [673, 0]
click at [591, 159] on p "2. How to encourage greater participation" at bounding box center [601, 159] width 381 height 17
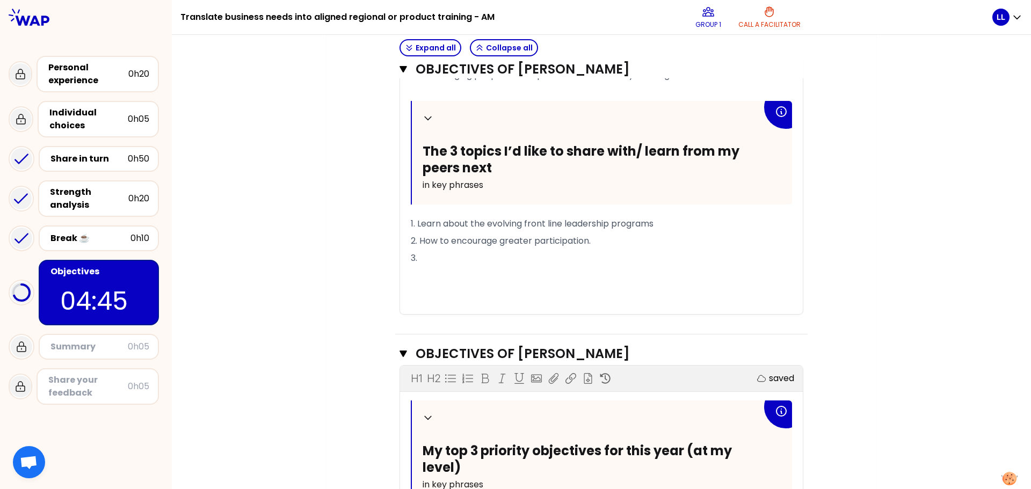
scroll to position [565, 0]
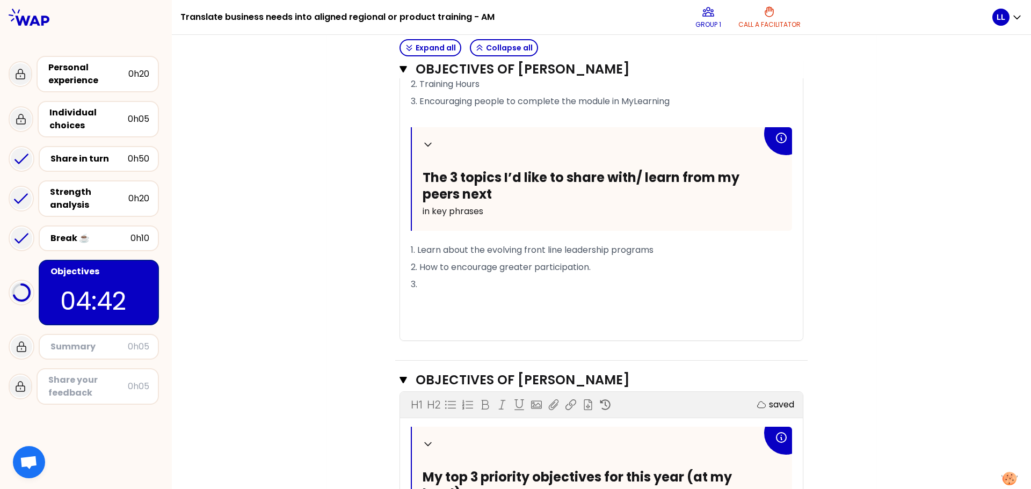
click at [427, 276] on p "3." at bounding box center [601, 284] width 381 height 17
click at [593, 267] on p "2. How to encourage greater participation." at bounding box center [601, 267] width 381 height 17
click at [669, 251] on p "1. Learn about the evolving front line leadership programs" at bounding box center [601, 250] width 381 height 17
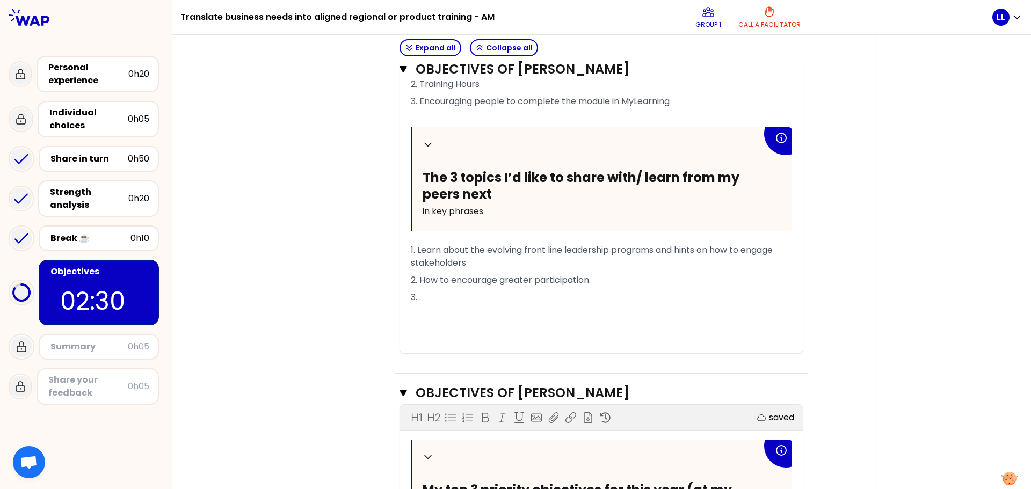
click at [434, 297] on p "3." at bounding box center [601, 297] width 381 height 17
click at [447, 299] on p "3." at bounding box center [601, 297] width 381 height 17
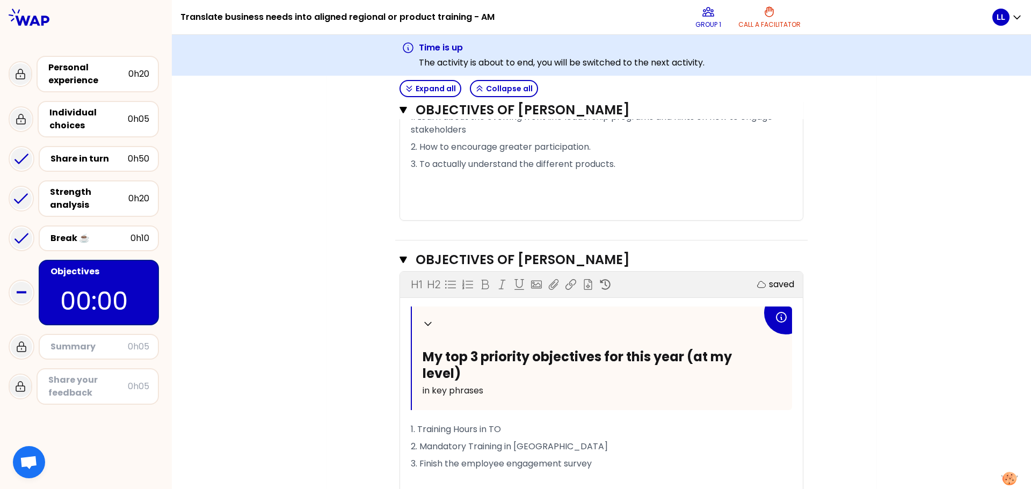
scroll to position [685, 0]
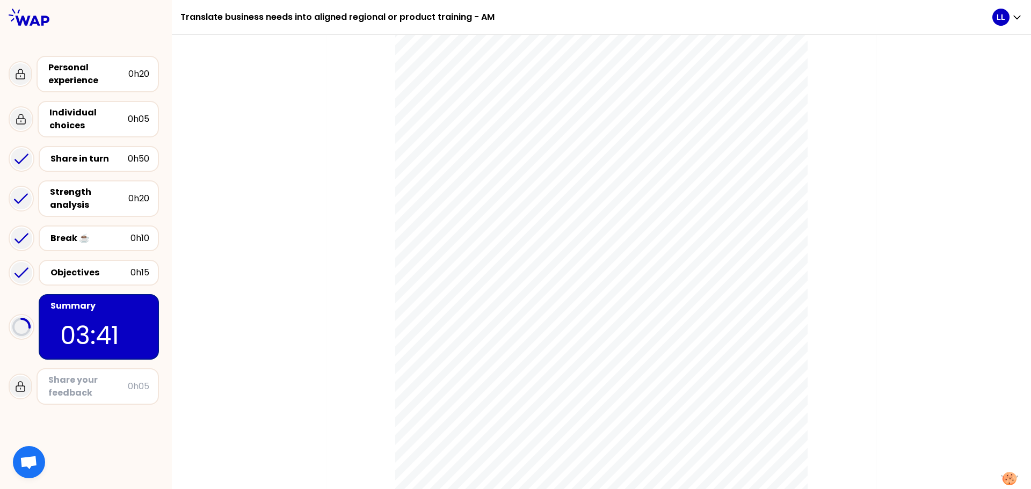
scroll to position [806, 0]
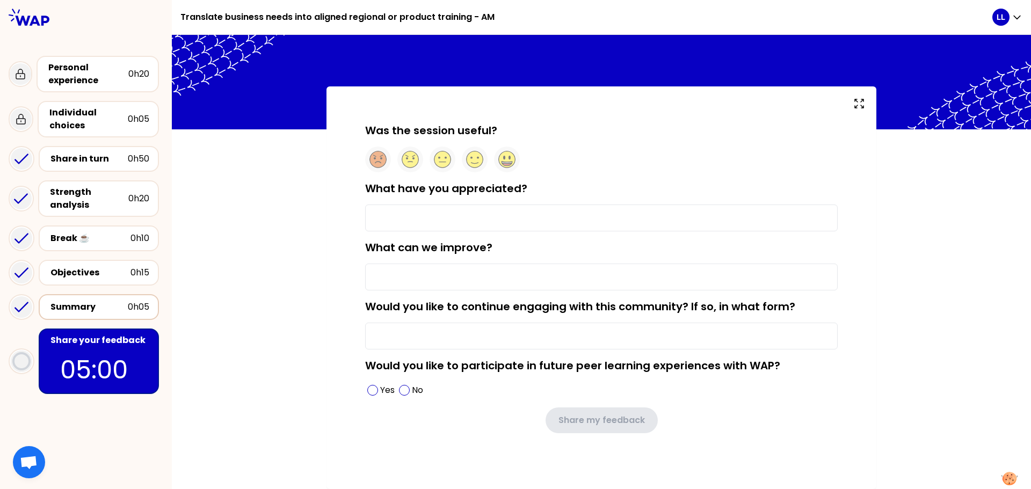
scroll to position [9, 0]
click at [458, 226] on input "What have you appreciated?" at bounding box center [601, 218] width 473 height 27
click at [409, 220] on input "What have you appreciated?" at bounding box center [601, 218] width 473 height 27
type input "Learning from my colleagues across the globe"
click at [466, 277] on input "What can we improve?" at bounding box center [601, 277] width 473 height 27
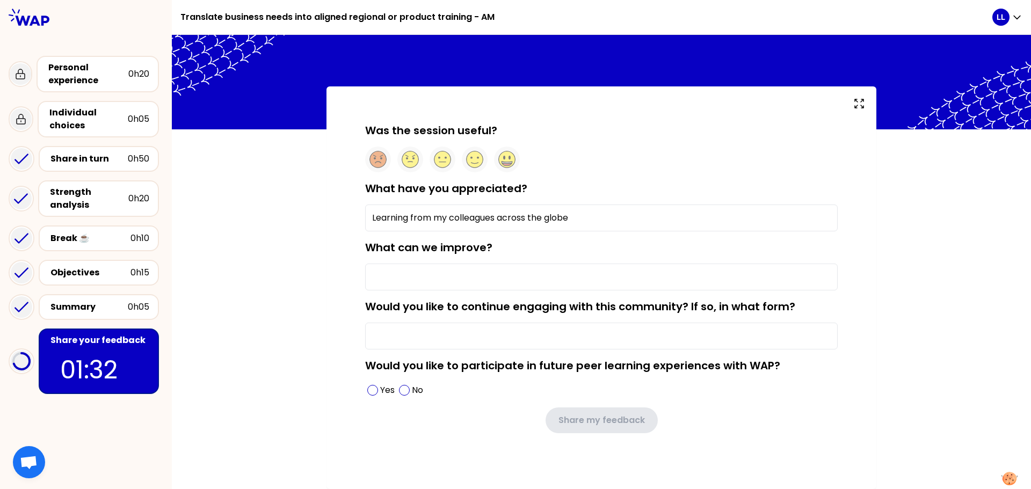
click at [291, 305] on div "Was the session useful? What have you appreciated? Learning from my colleagues …" at bounding box center [601, 287] width 859 height 403
click at [416, 283] on input "What can we improve?" at bounding box center [601, 277] width 473 height 27
click at [425, 275] on input "Nothing, it" at bounding box center [601, 277] width 473 height 27
click at [408, 275] on input "Nothing," at bounding box center [601, 277] width 473 height 27
type input "Nothing I really like the discussion with other people"
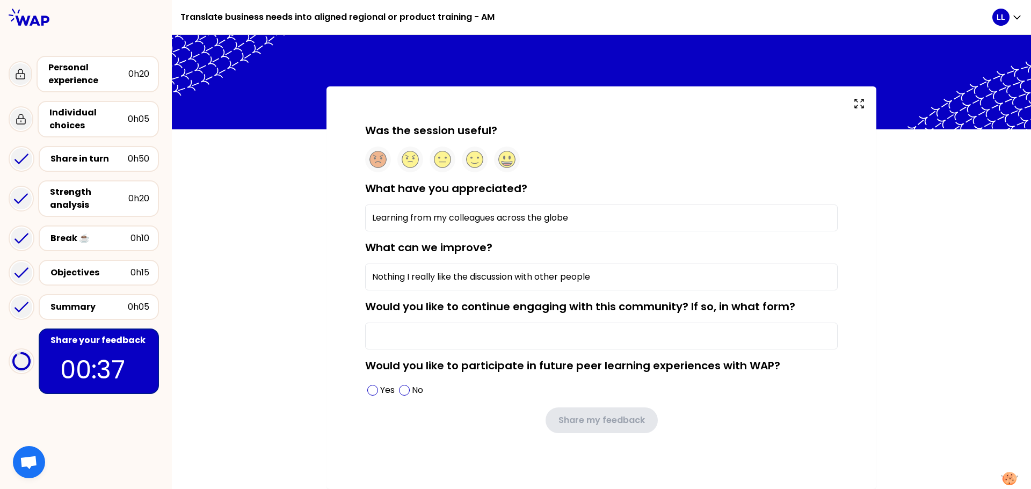
click at [385, 333] on input "Would you like to continue engaging with this community? If so, in what form?" at bounding box center [601, 336] width 473 height 27
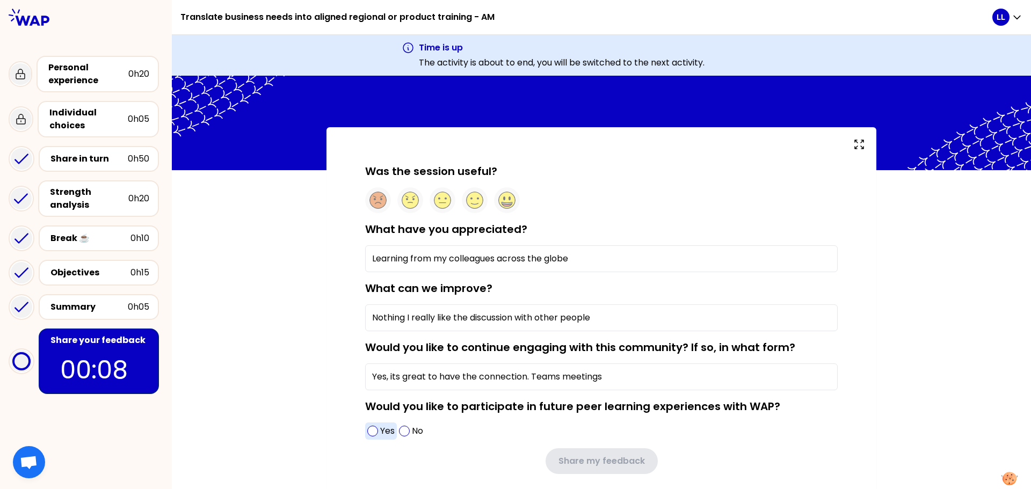
type input "Yes, its great to have the connection. Teams meetings"
click at [369, 436] on span at bounding box center [372, 431] width 11 height 11
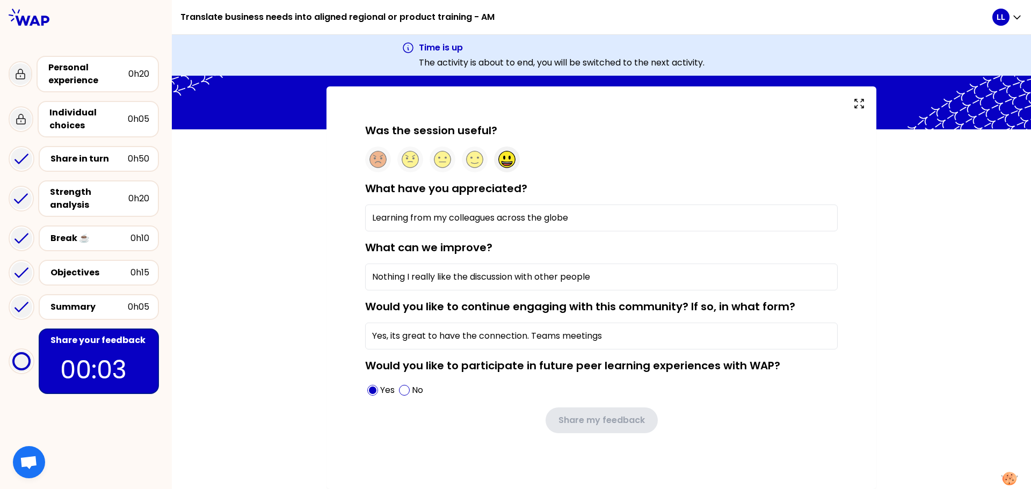
click at [501, 152] on circle at bounding box center [507, 159] width 17 height 17
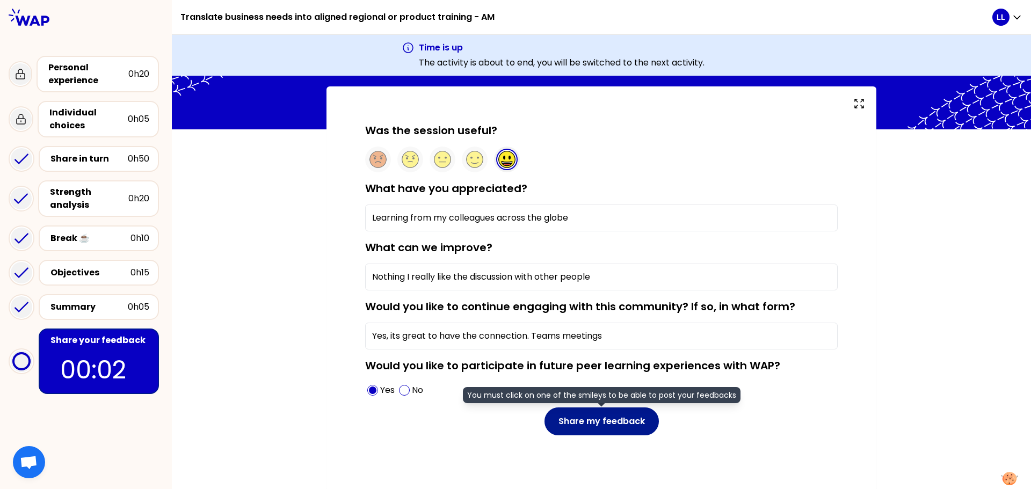
click at [568, 428] on button "Share my feedback" at bounding box center [602, 422] width 114 height 28
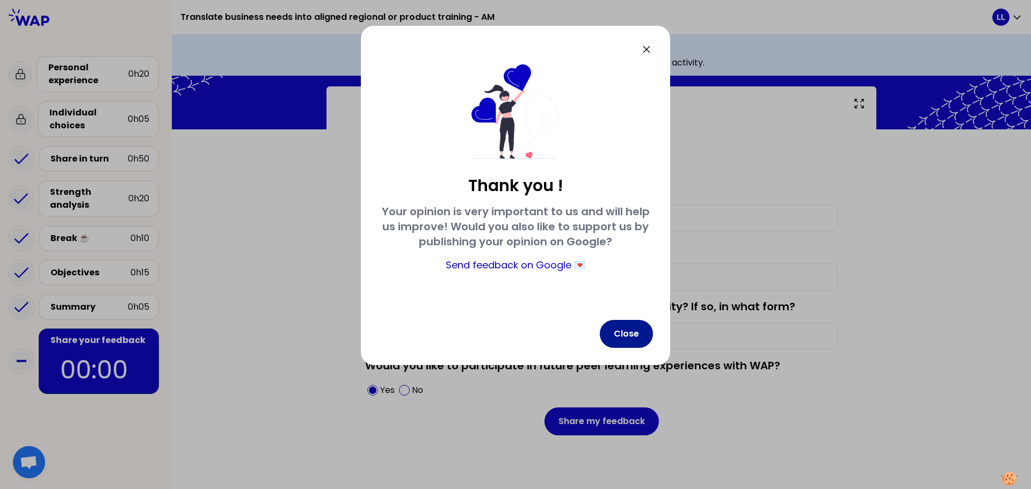
click at [631, 335] on button "Close" at bounding box center [626, 334] width 53 height 28
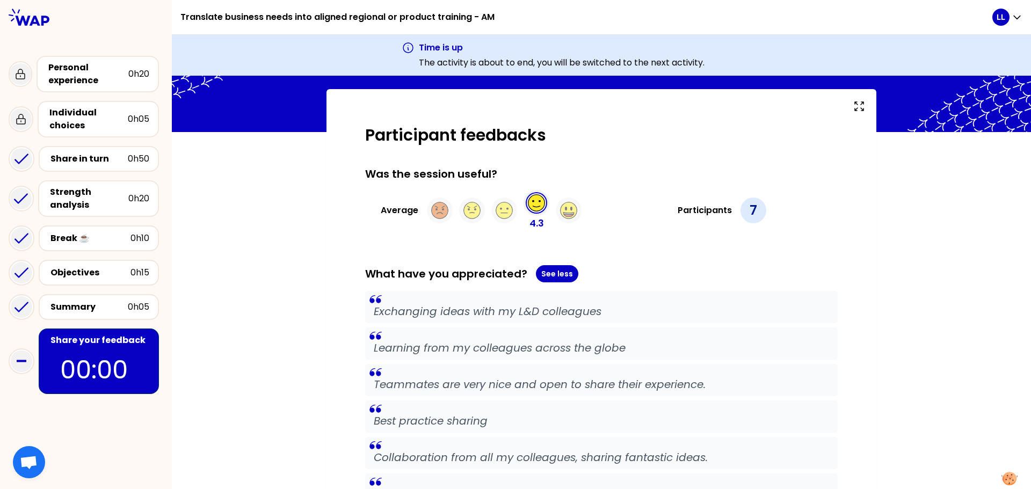
scroll to position [0, 0]
